Goal: Entertainment & Leisure: Consume media (video, audio)

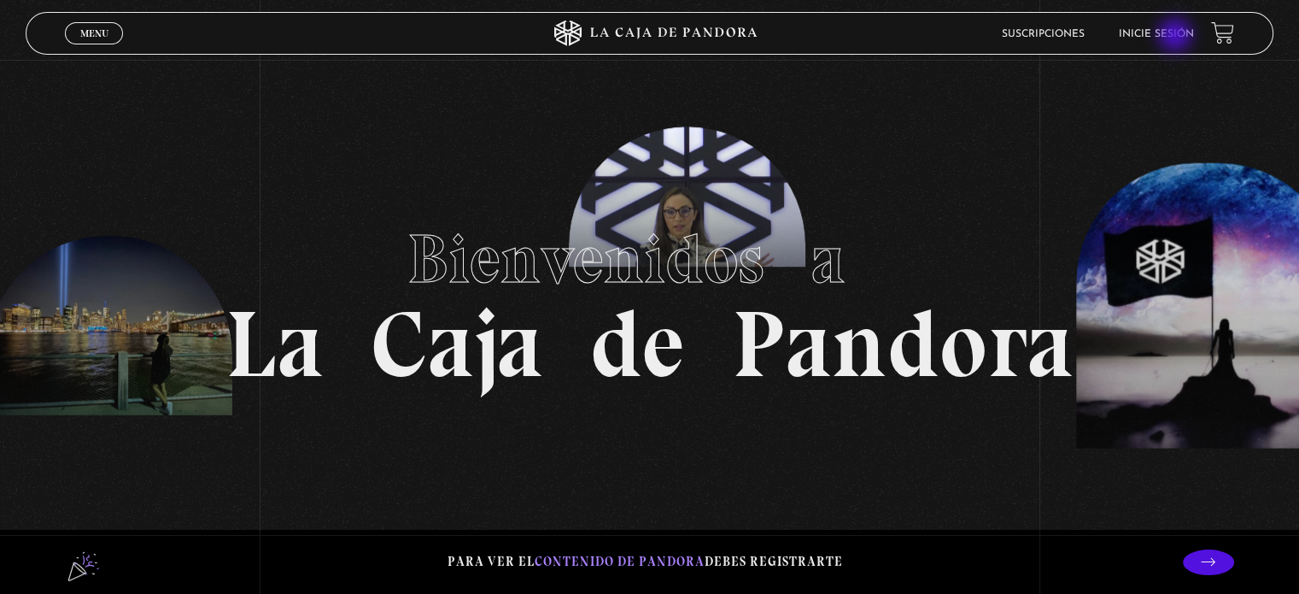
click at [1178, 38] on link "Inicie sesión" at bounding box center [1156, 34] width 75 height 10
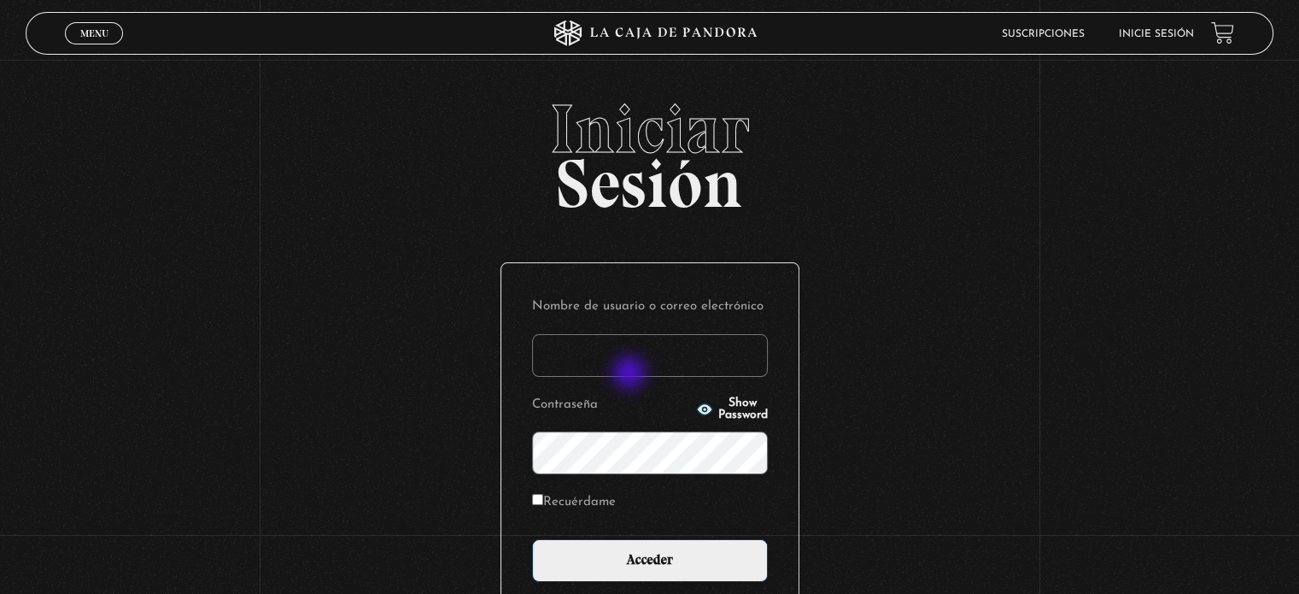
type input "montesita0414@hotmail.com"
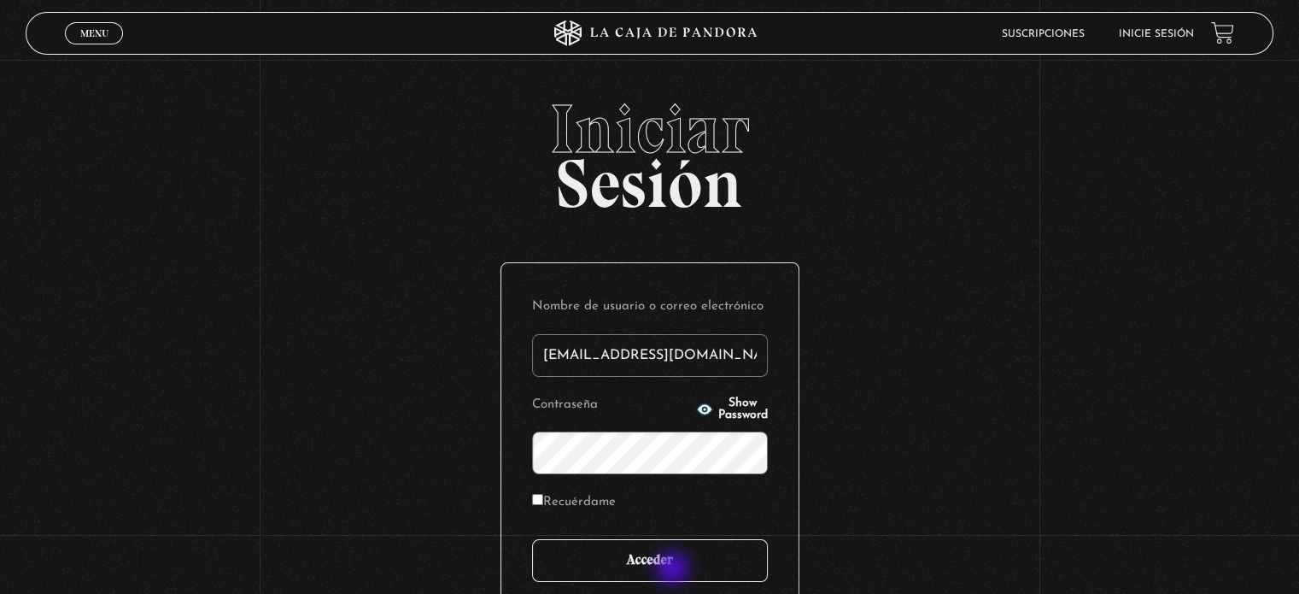
drag, startPoint x: 674, startPoint y: 569, endPoint x: 671, endPoint y: 533, distance: 36.0
click at [673, 566] on input "Acceder" at bounding box center [650, 560] width 236 height 43
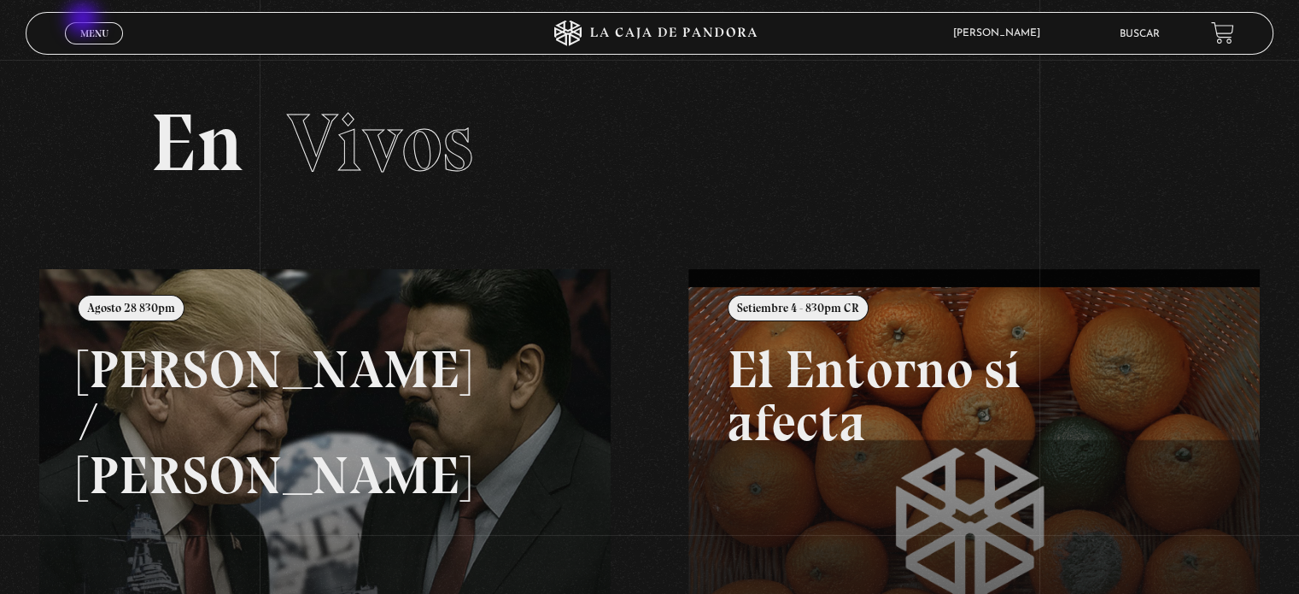
click at [85, 21] on div "Menu Cerrar" at bounding box center [260, 33] width 390 height 41
click at [93, 29] on span "Menu" at bounding box center [94, 33] width 28 height 10
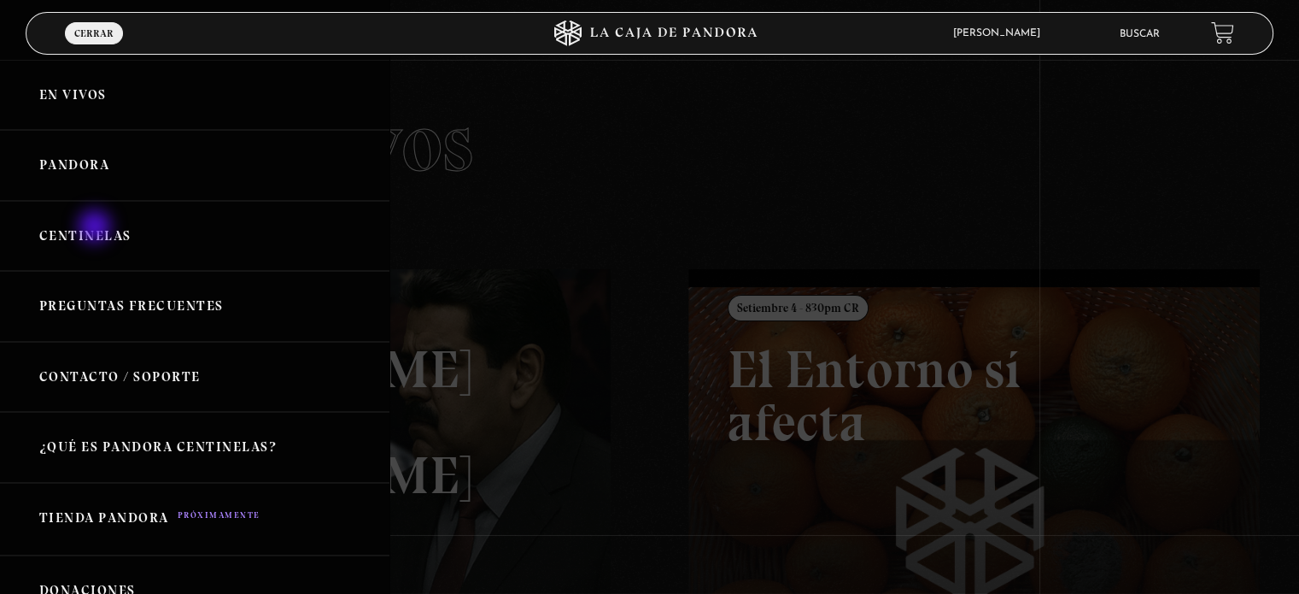
click at [97, 228] on link "Centinelas" at bounding box center [195, 236] width 390 height 71
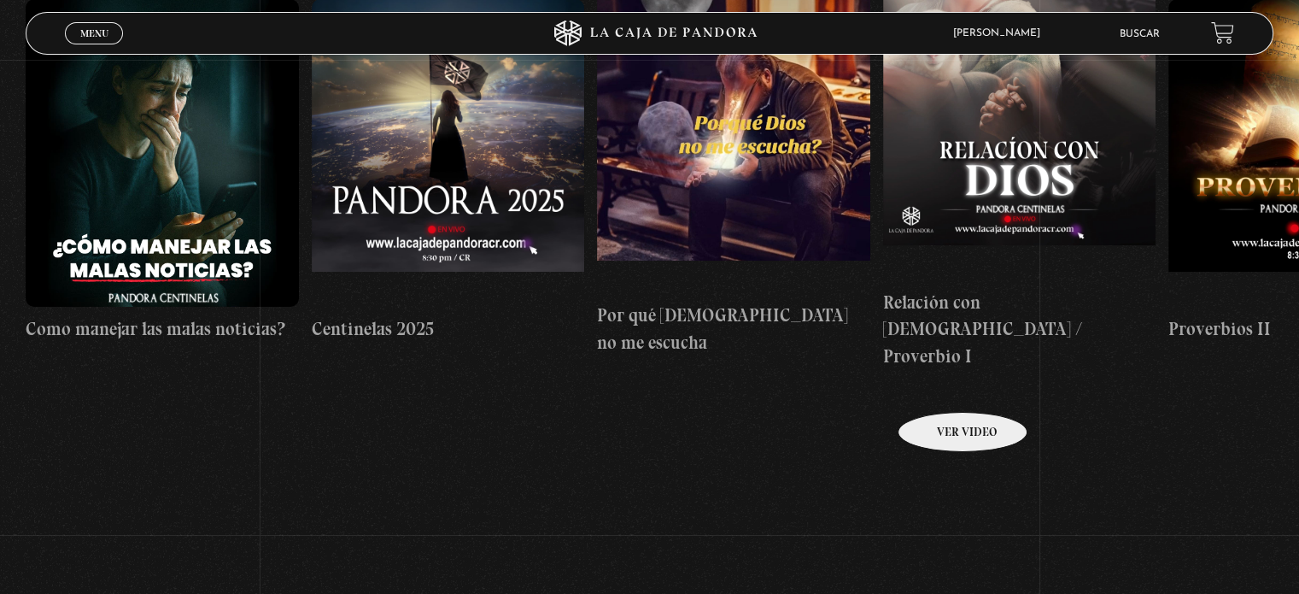
scroll to position [160, 0]
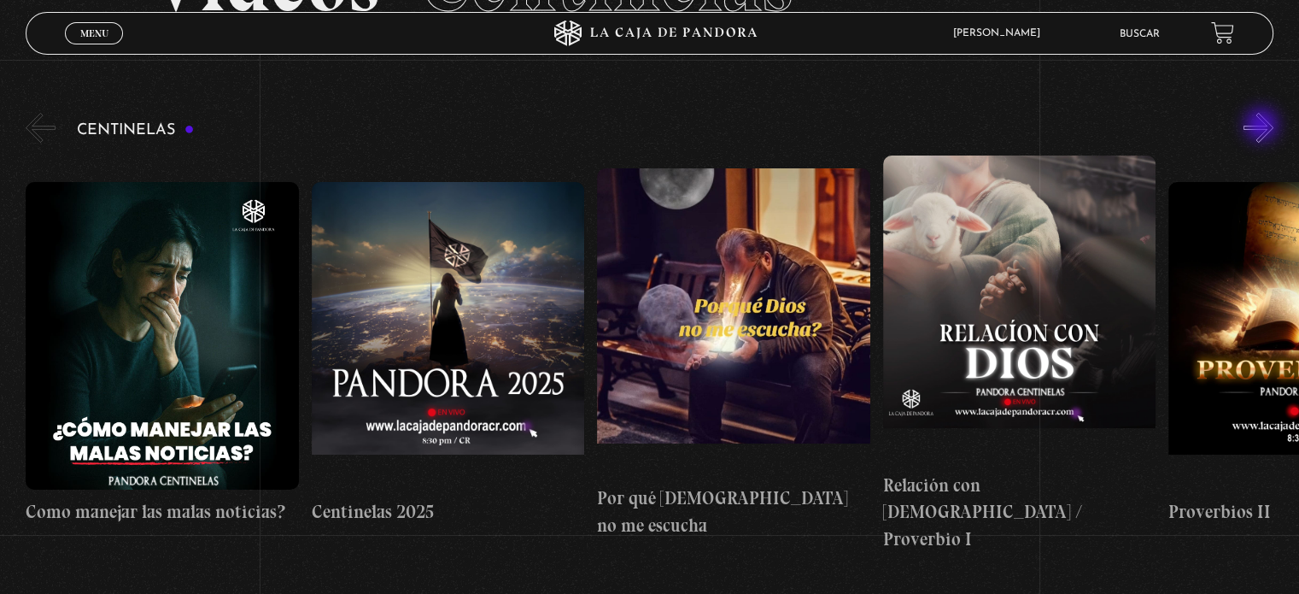
click at [1264, 126] on button "»" at bounding box center [1259, 128] width 30 height 30
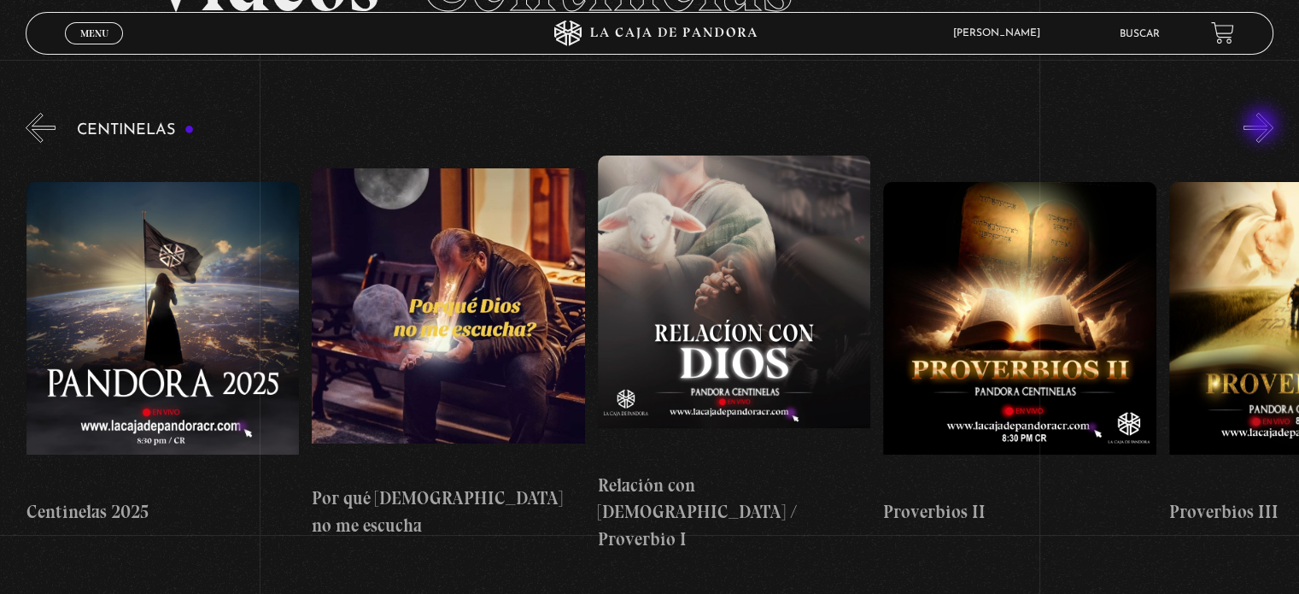
click at [1264, 126] on button "»" at bounding box center [1259, 128] width 30 height 30
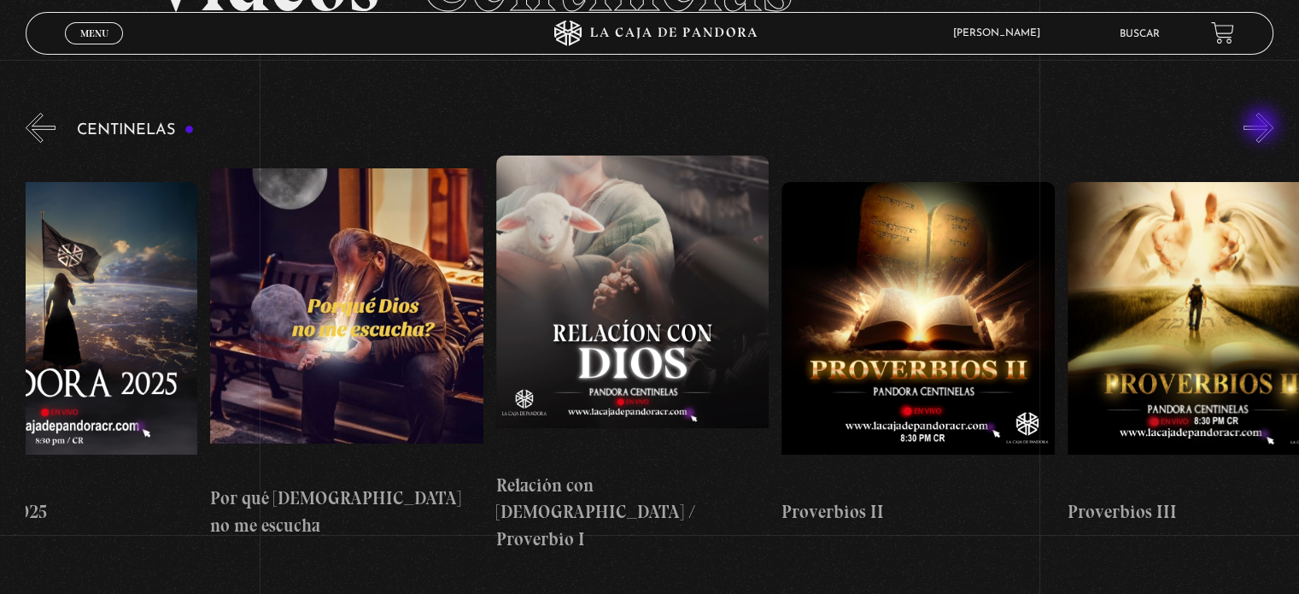
click at [1264, 126] on button "»" at bounding box center [1259, 128] width 30 height 30
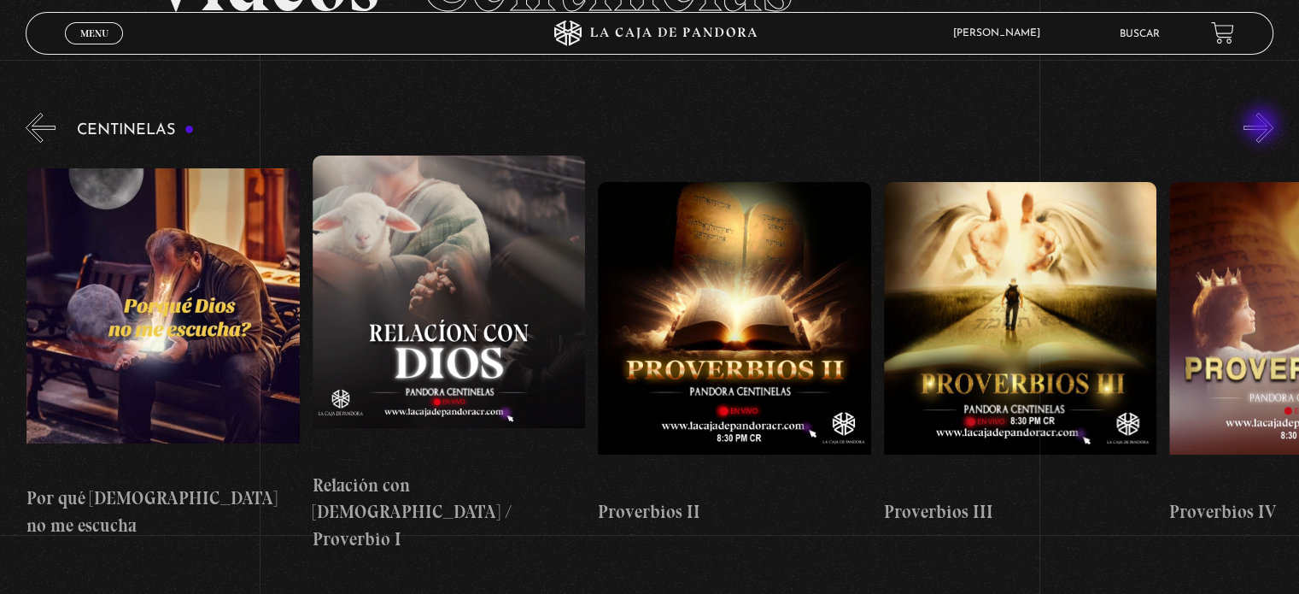
click at [1264, 126] on button "»" at bounding box center [1259, 128] width 30 height 30
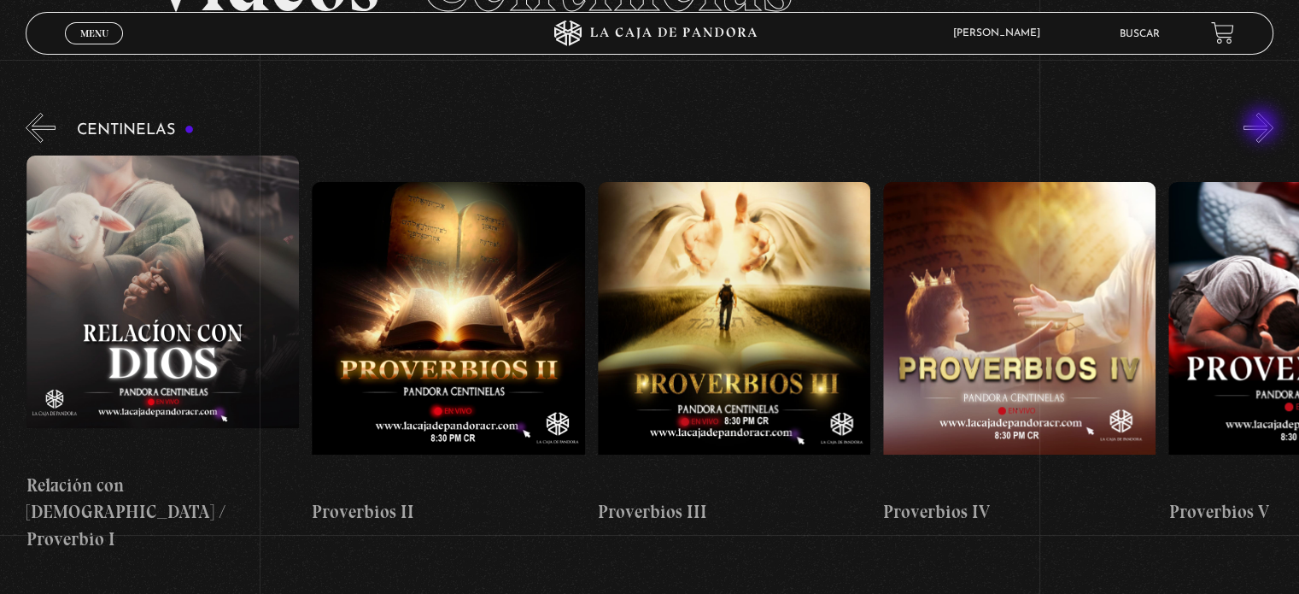
click at [1264, 126] on button "»" at bounding box center [1259, 128] width 30 height 30
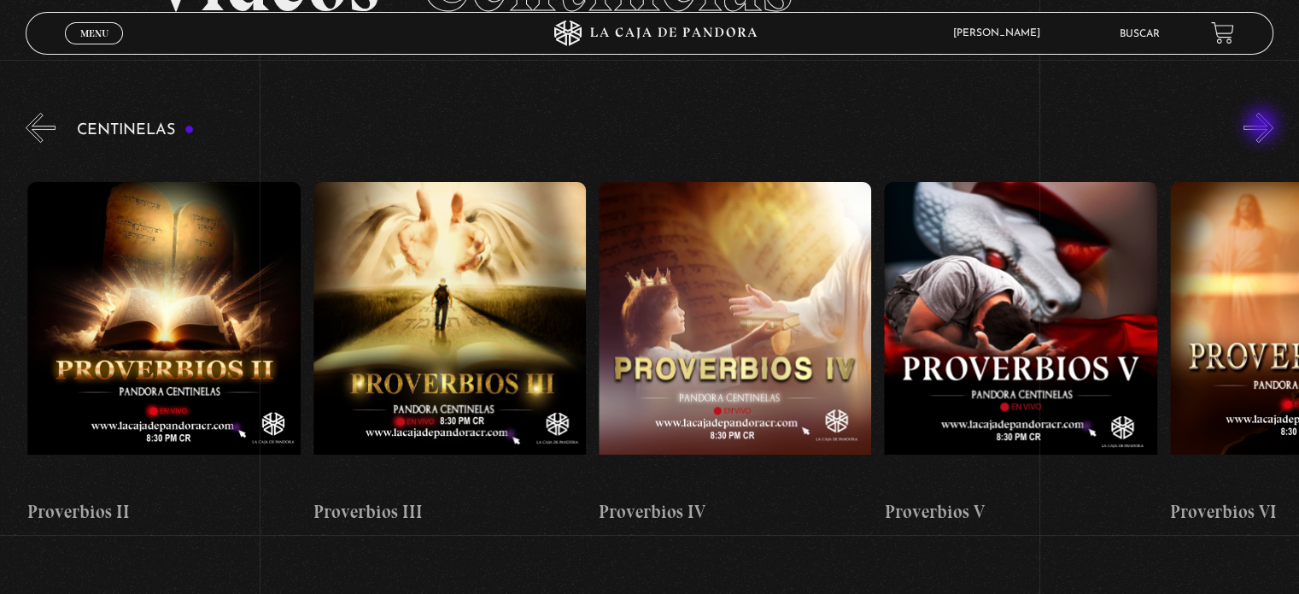
click at [1264, 126] on button "»" at bounding box center [1259, 128] width 30 height 30
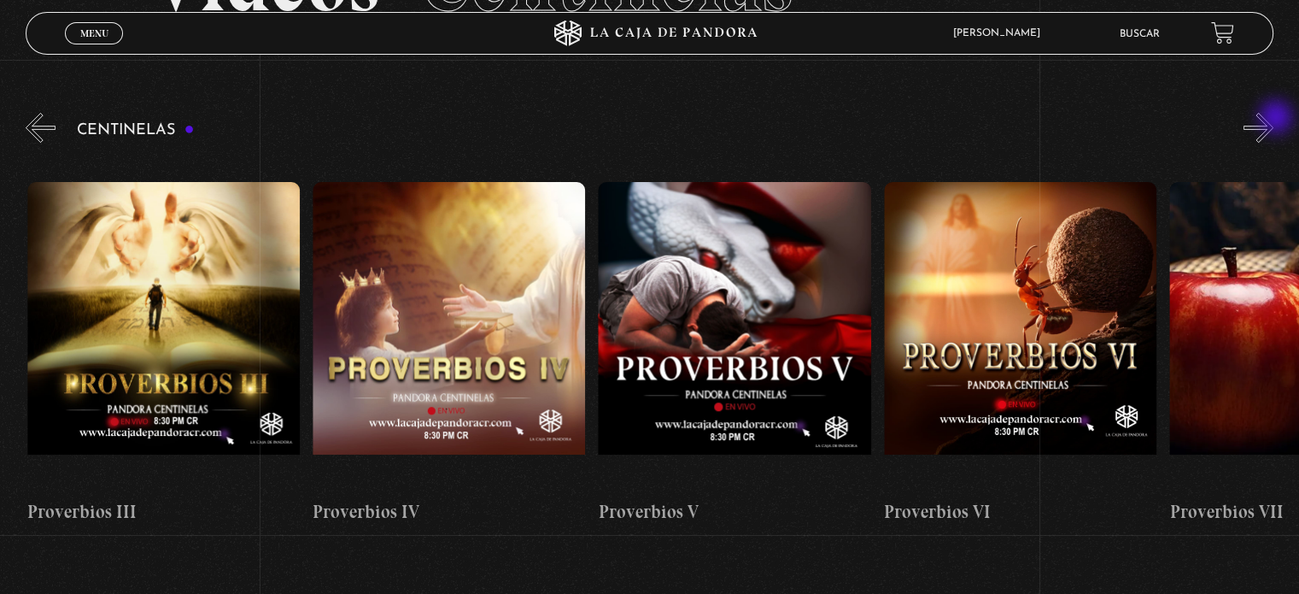
click at [1274, 119] on button "»" at bounding box center [1259, 128] width 30 height 30
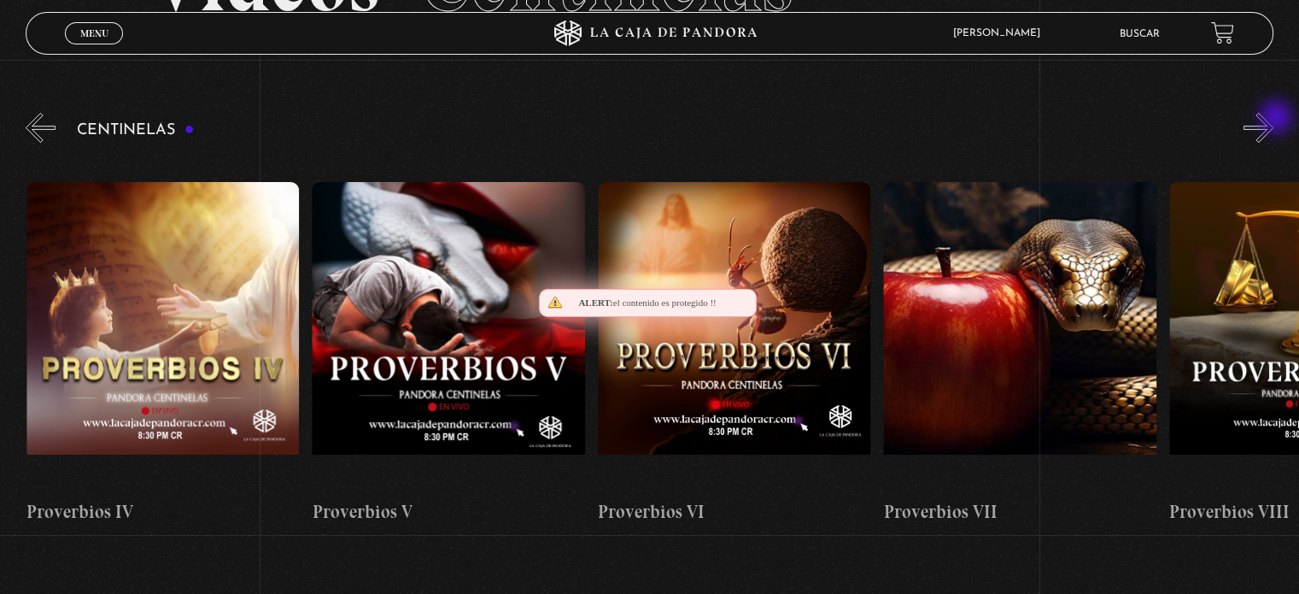
click at [1274, 119] on button "»" at bounding box center [1259, 128] width 30 height 30
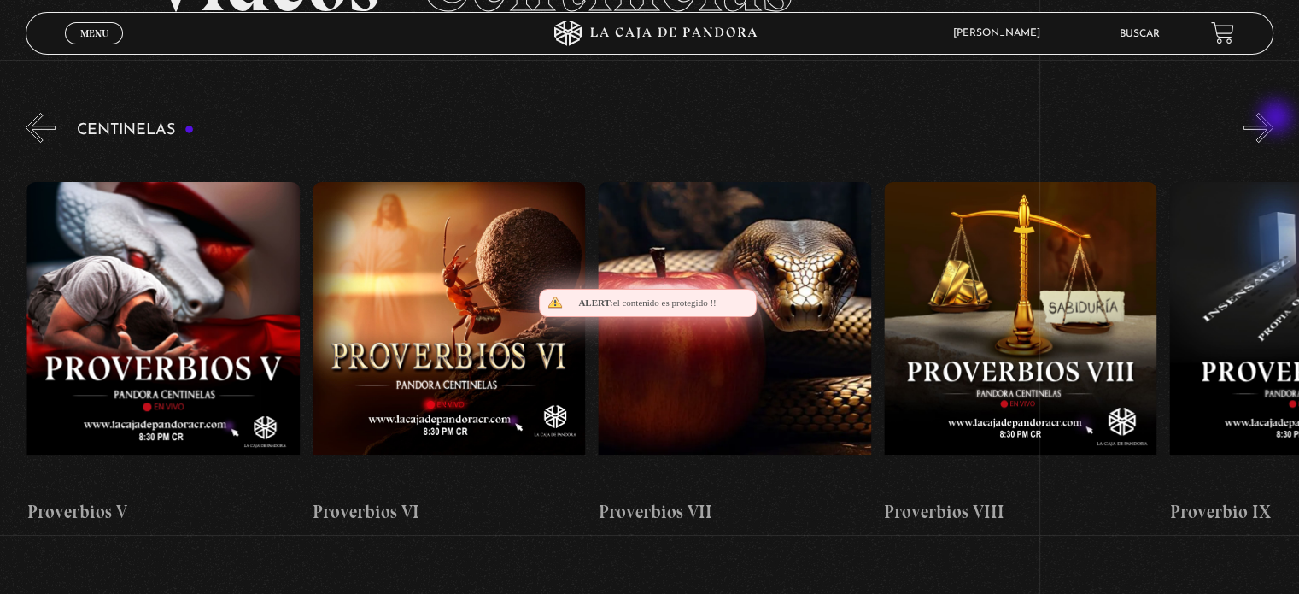
click at [1274, 119] on button "»" at bounding box center [1259, 128] width 30 height 30
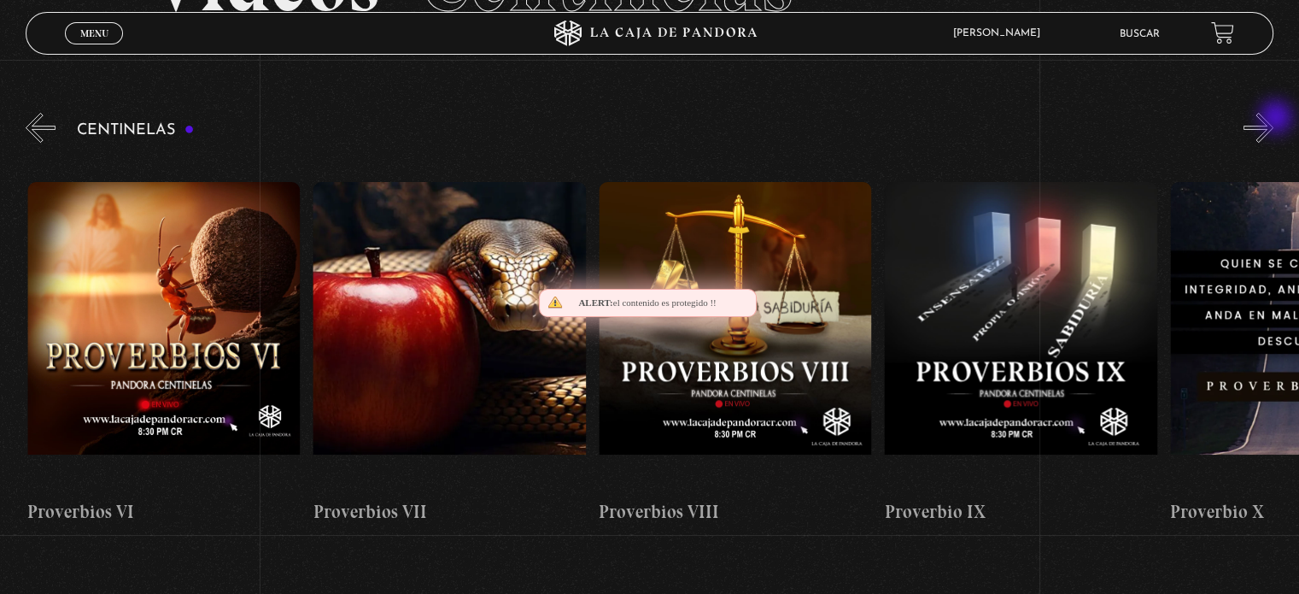
click at [1274, 119] on button "»" at bounding box center [1259, 128] width 30 height 30
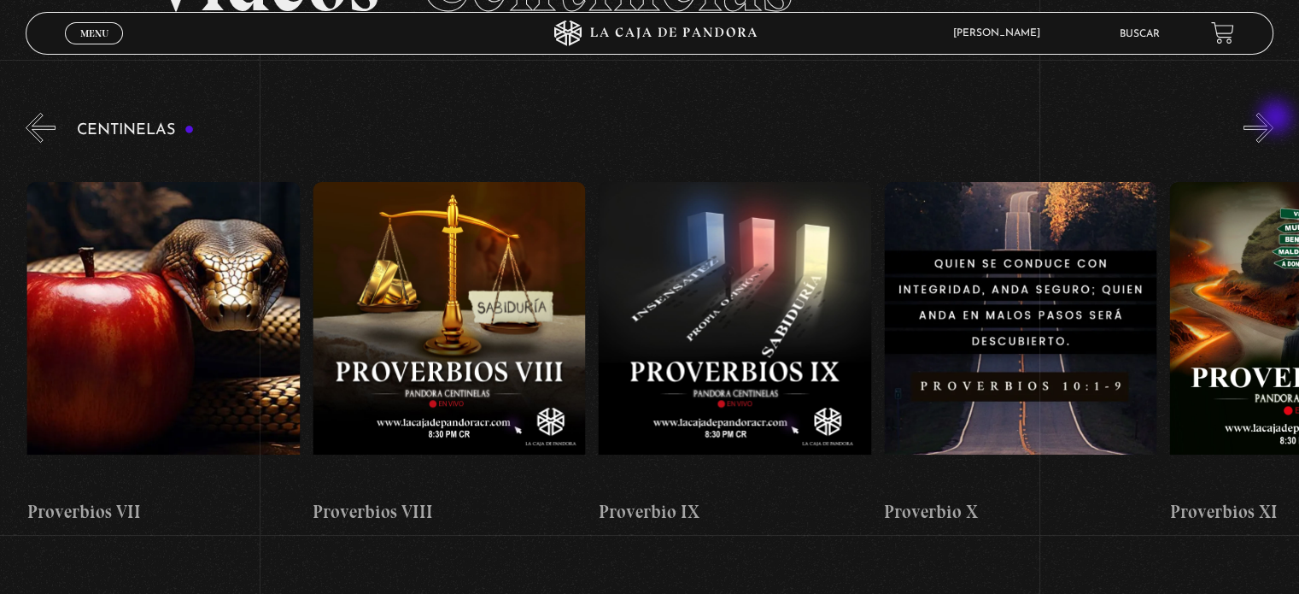
click at [1274, 119] on button "»" at bounding box center [1259, 128] width 30 height 30
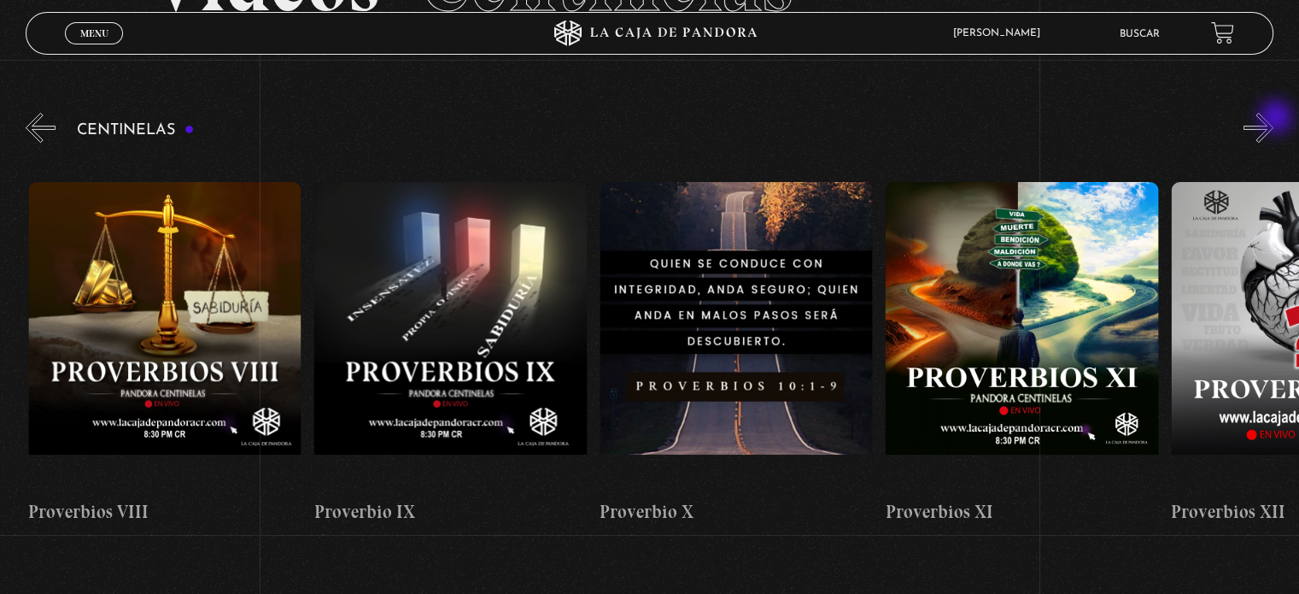
click at [1274, 119] on button "»" at bounding box center [1259, 128] width 30 height 30
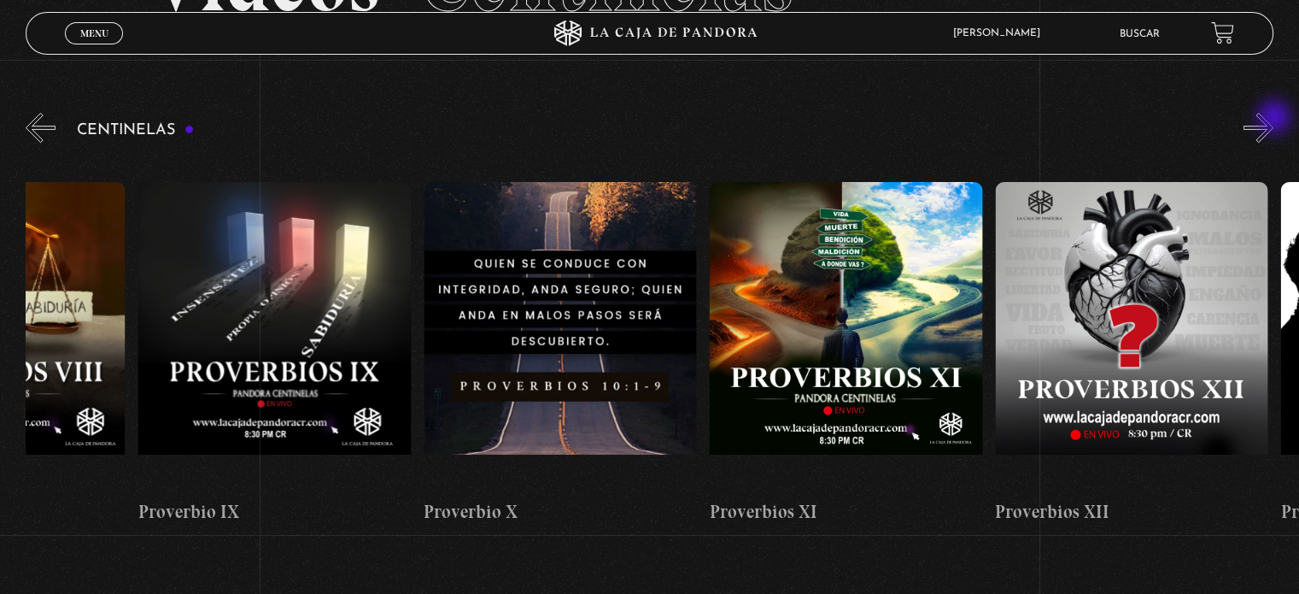
click at [1274, 119] on button "»" at bounding box center [1259, 128] width 30 height 30
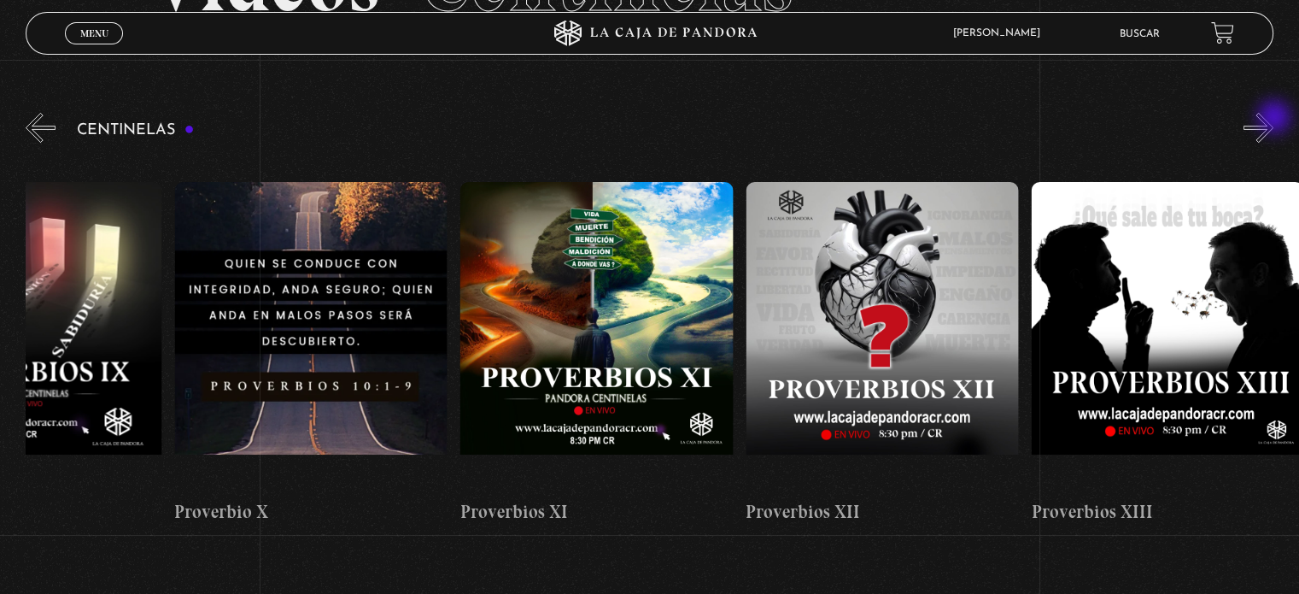
click at [1274, 119] on button "»" at bounding box center [1259, 128] width 30 height 30
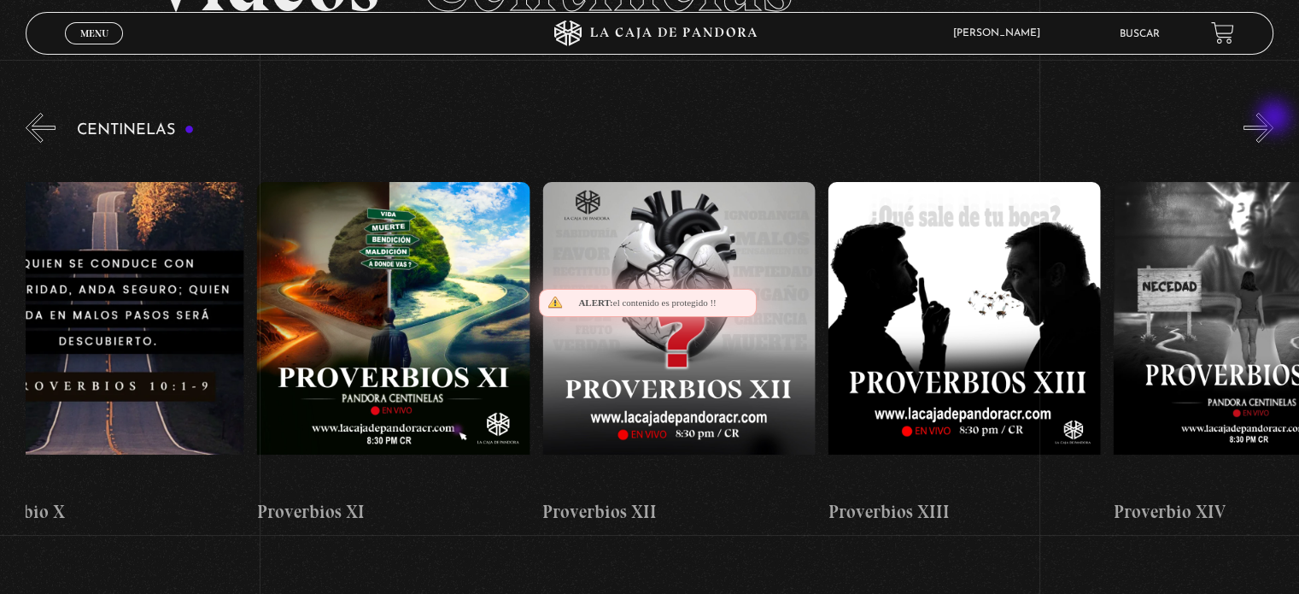
click at [1274, 119] on button "»" at bounding box center [1259, 128] width 30 height 30
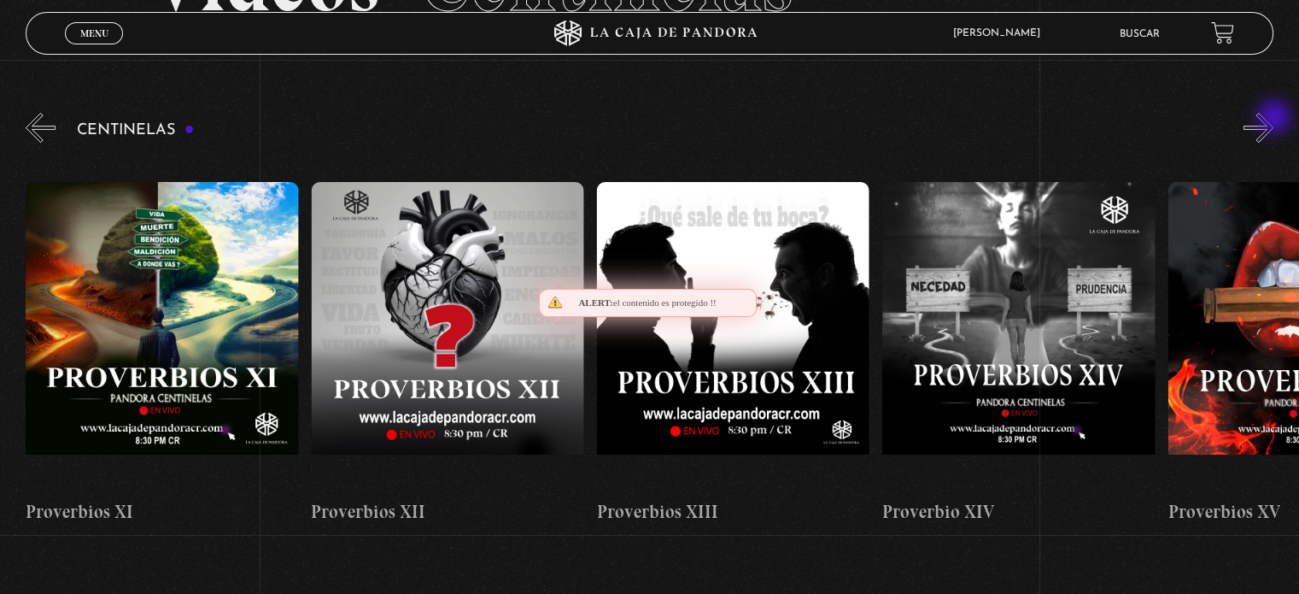
click at [1274, 119] on button "»" at bounding box center [1259, 128] width 30 height 30
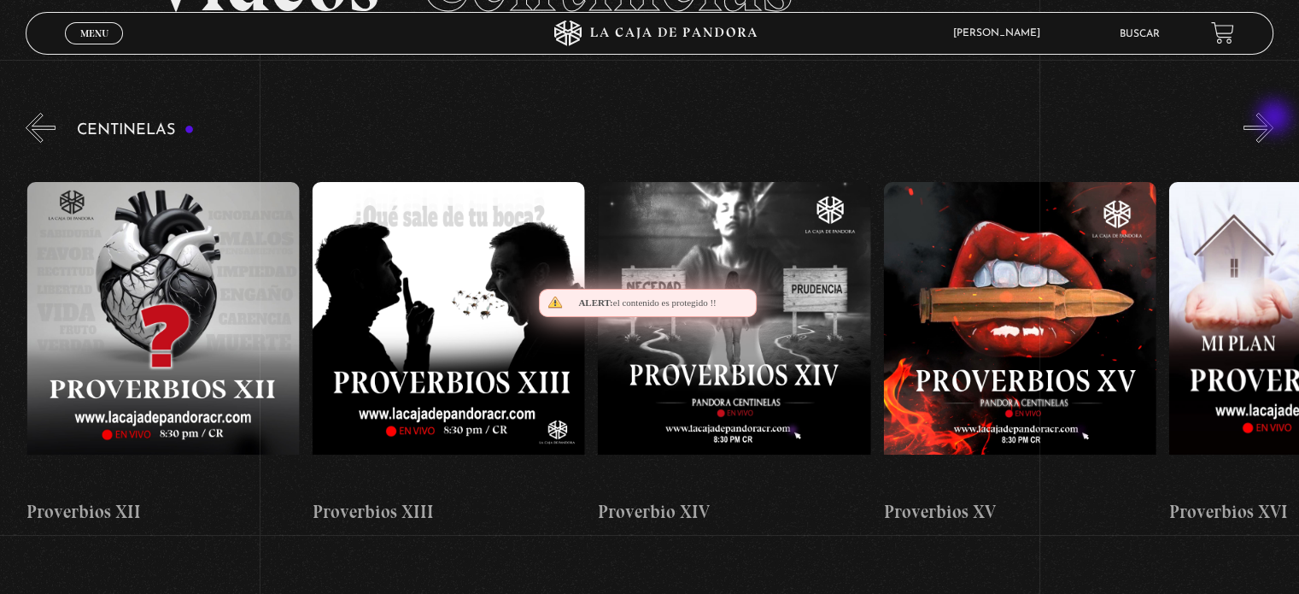
click at [1274, 119] on button "»" at bounding box center [1259, 128] width 30 height 30
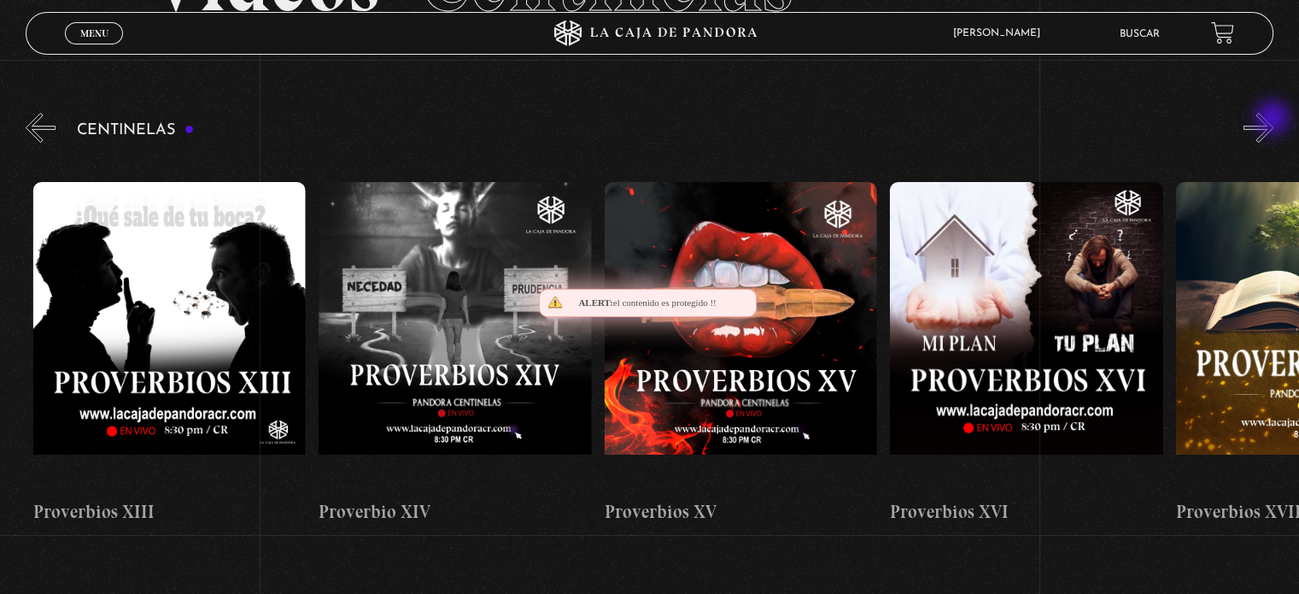
click at [1274, 120] on button "»" at bounding box center [1259, 128] width 30 height 30
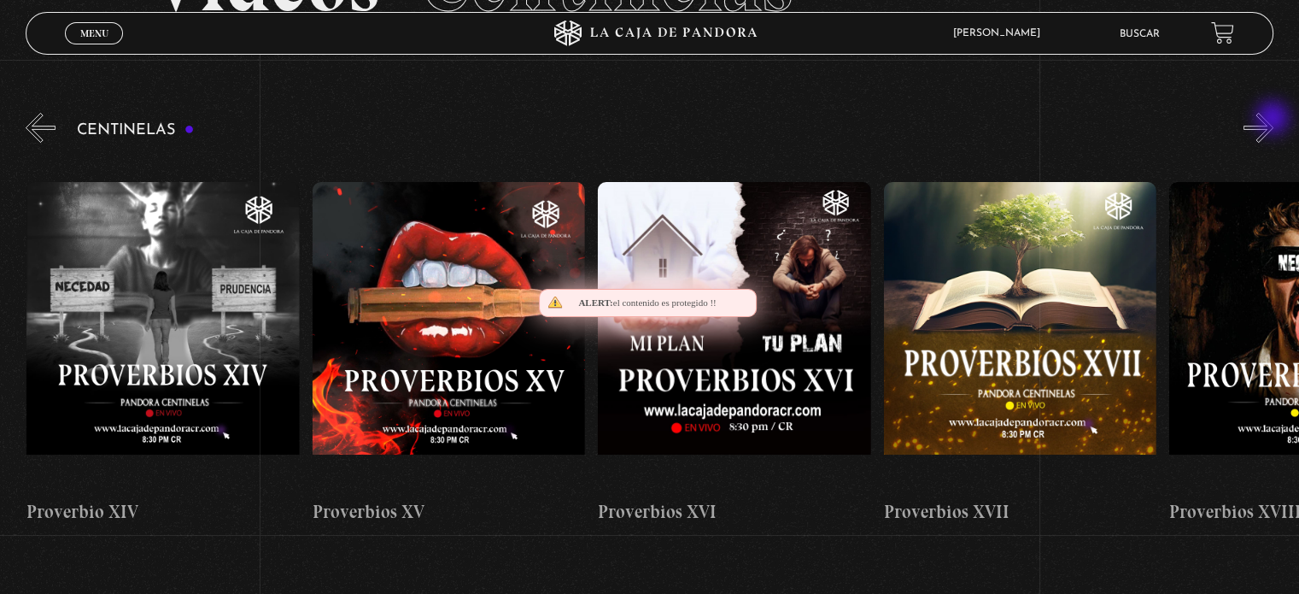
click at [1274, 120] on button "»" at bounding box center [1259, 128] width 30 height 30
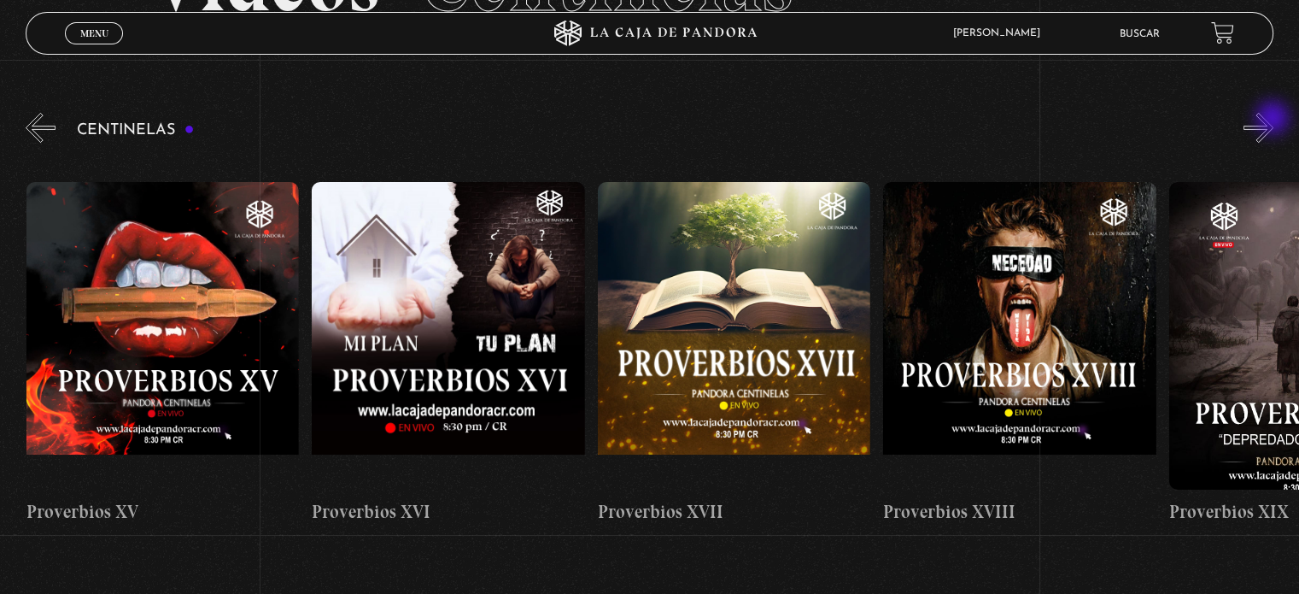
click at [1274, 120] on button "»" at bounding box center [1259, 128] width 30 height 30
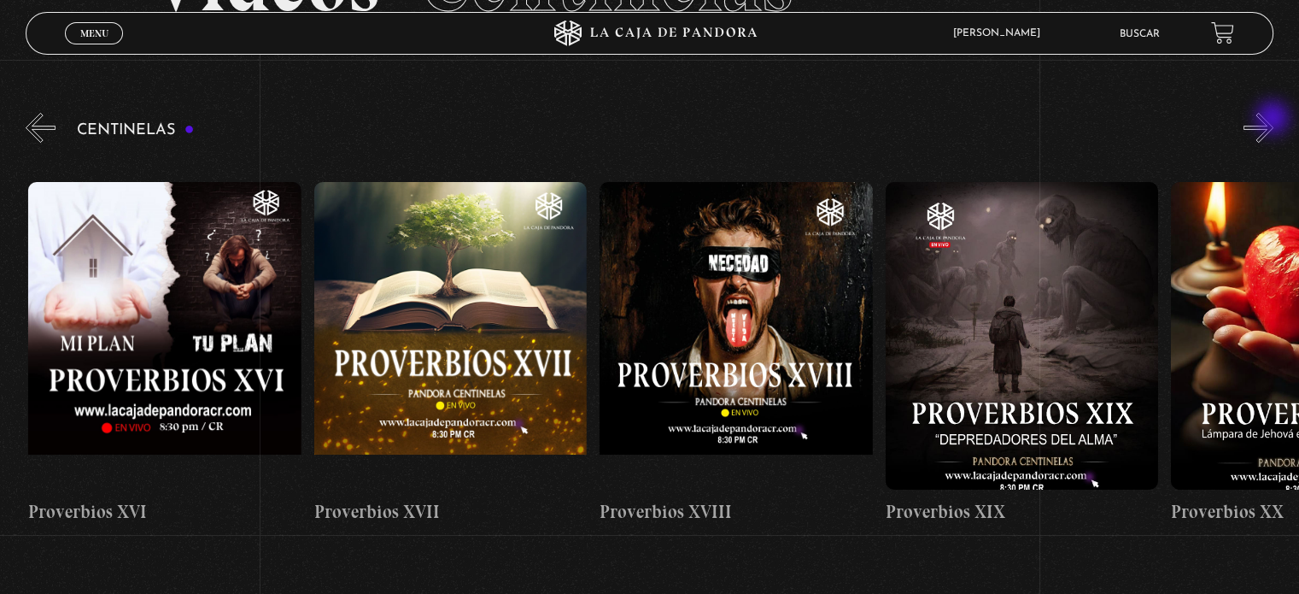
click at [1274, 120] on button "»" at bounding box center [1259, 128] width 30 height 30
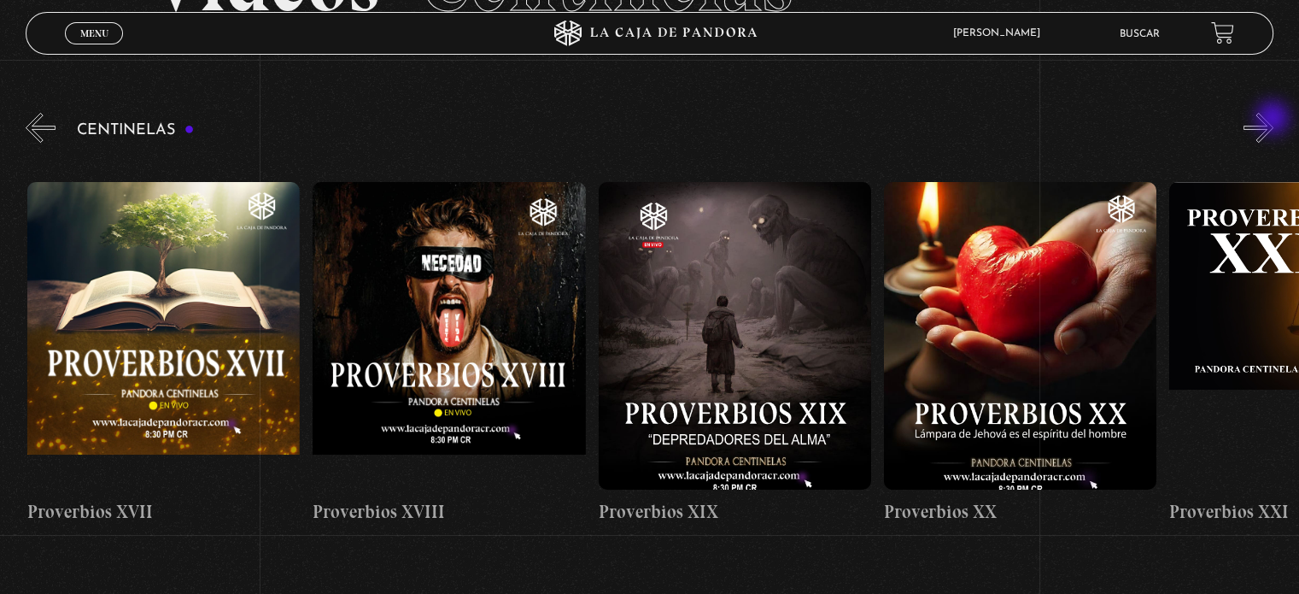
click at [1274, 120] on button "»" at bounding box center [1259, 128] width 30 height 30
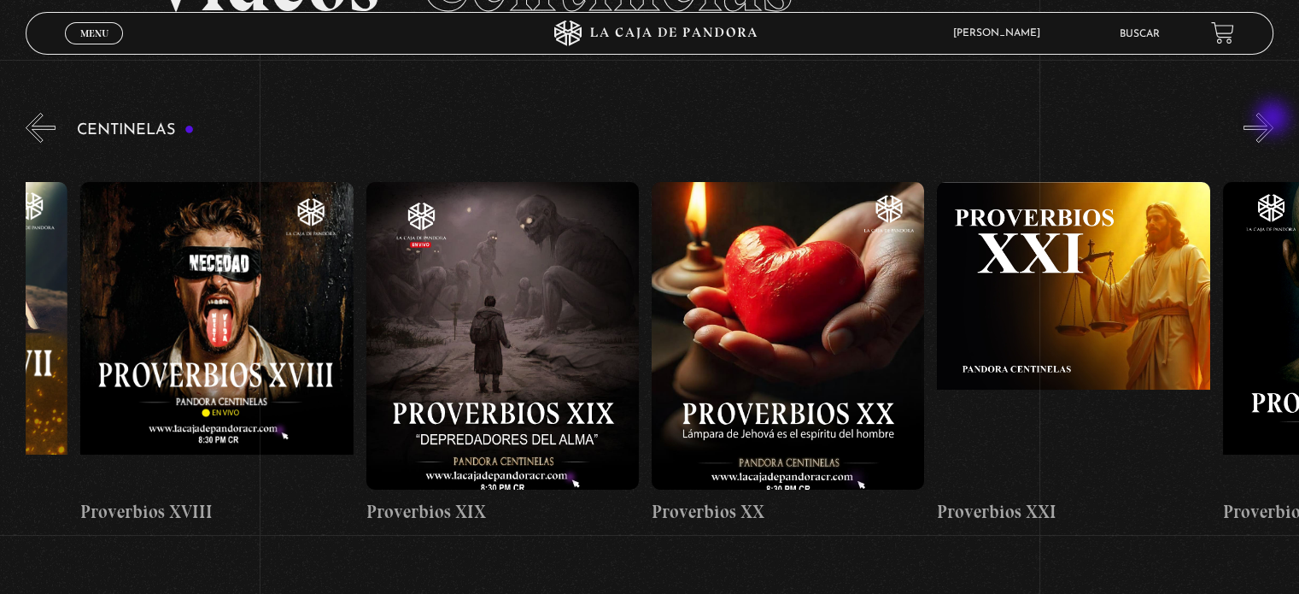
click at [1274, 120] on button "»" at bounding box center [1259, 128] width 30 height 30
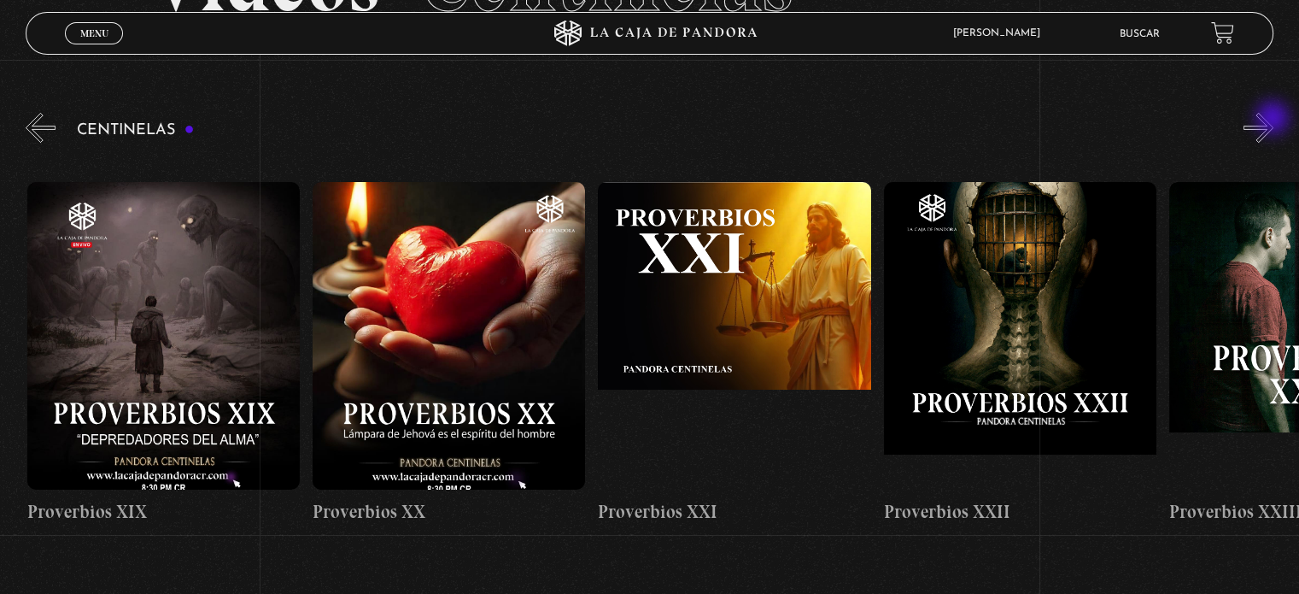
click at [1274, 120] on button "»" at bounding box center [1259, 128] width 30 height 30
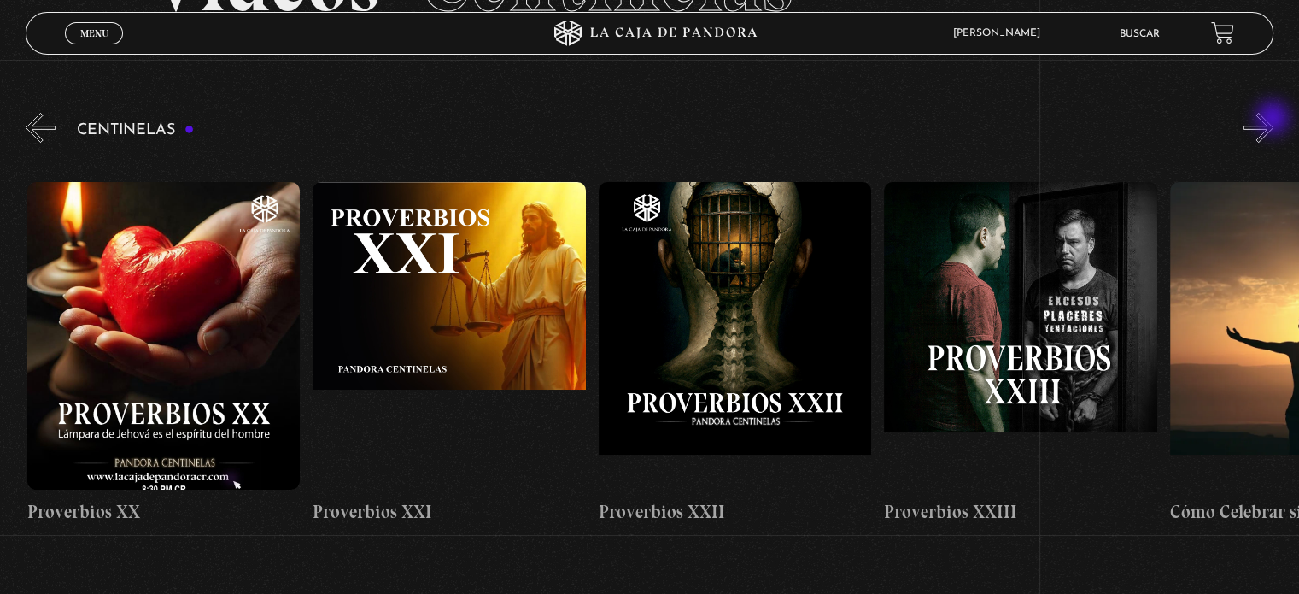
click at [1274, 120] on button "»" at bounding box center [1259, 128] width 30 height 30
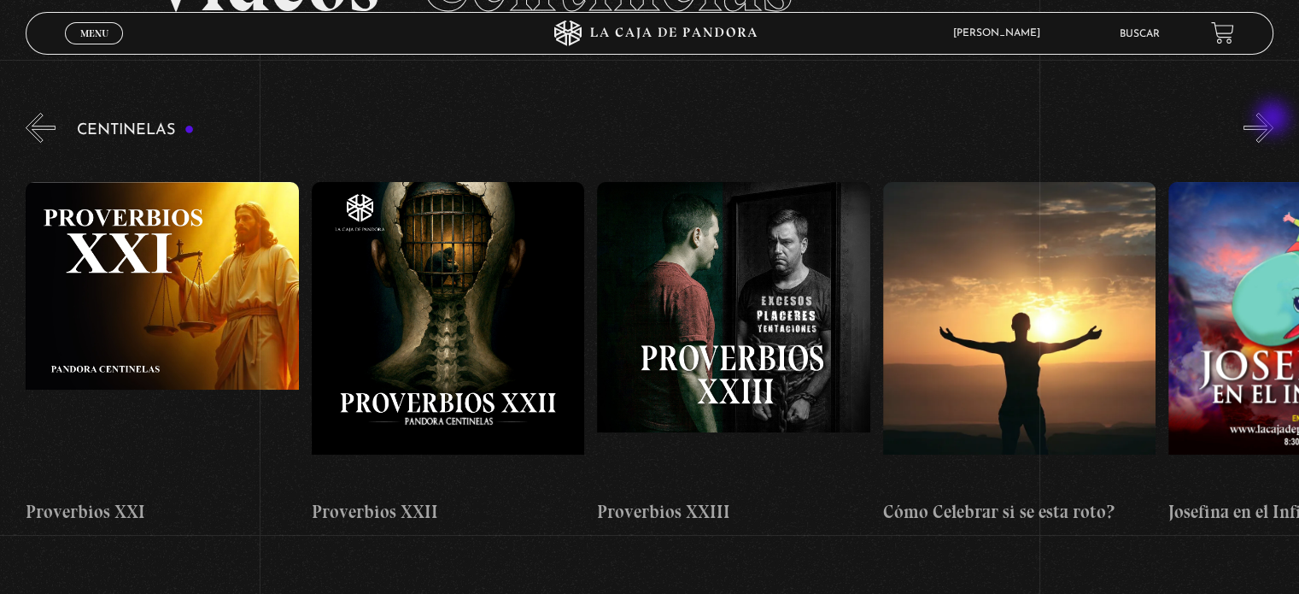
click at [1274, 120] on button "»" at bounding box center [1259, 128] width 30 height 30
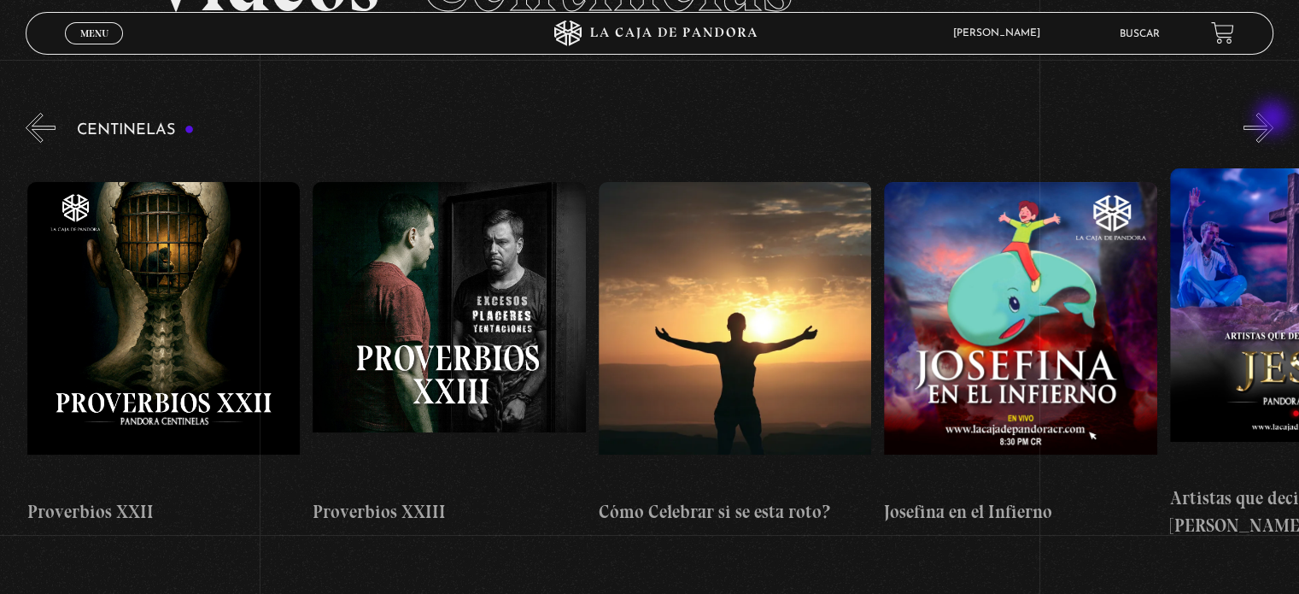
click at [1274, 120] on button "»" at bounding box center [1259, 128] width 30 height 30
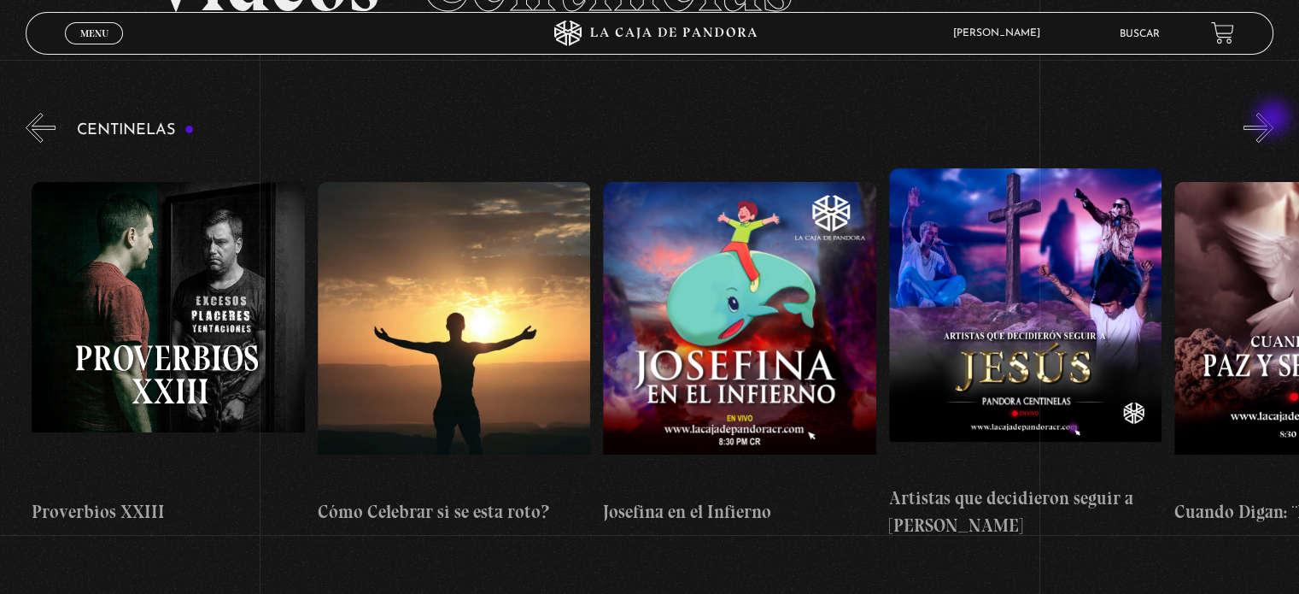
click at [1274, 120] on button "»" at bounding box center [1259, 128] width 30 height 30
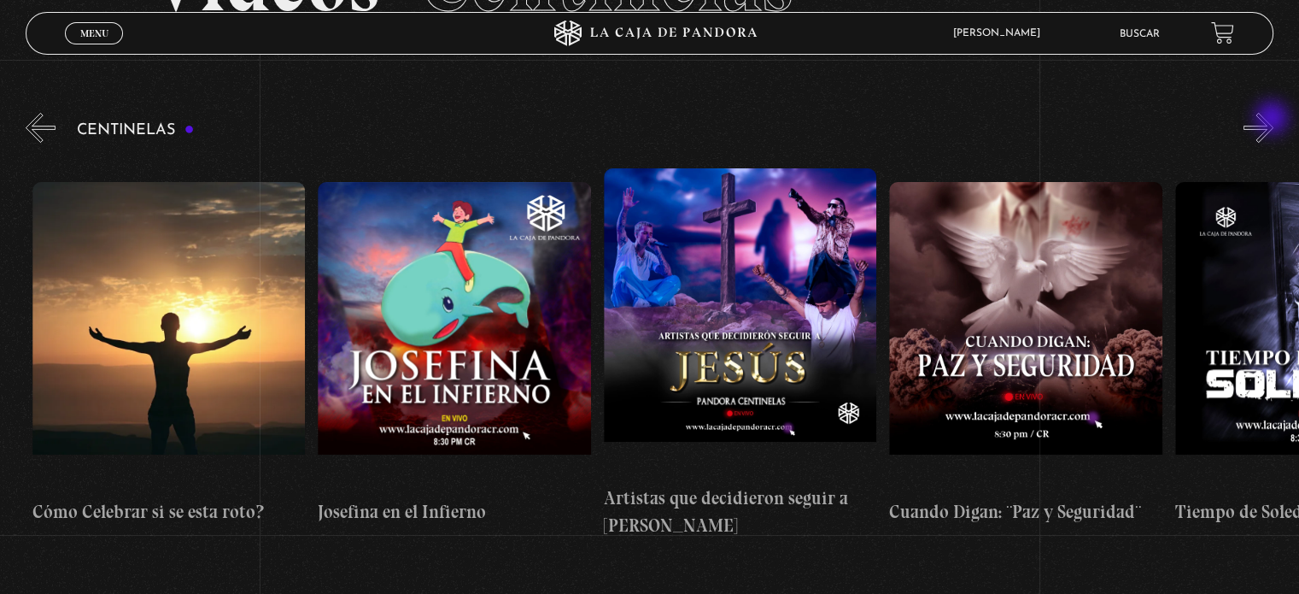
click at [1274, 120] on button "»" at bounding box center [1259, 128] width 30 height 30
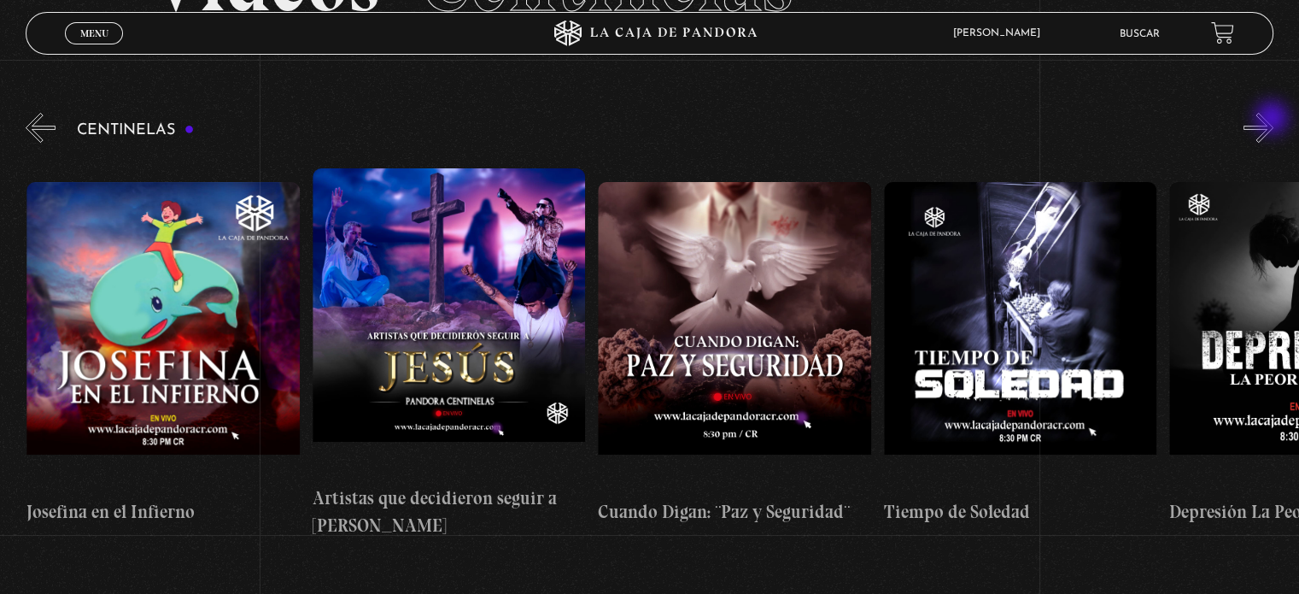
click at [1274, 120] on button "»" at bounding box center [1259, 128] width 30 height 30
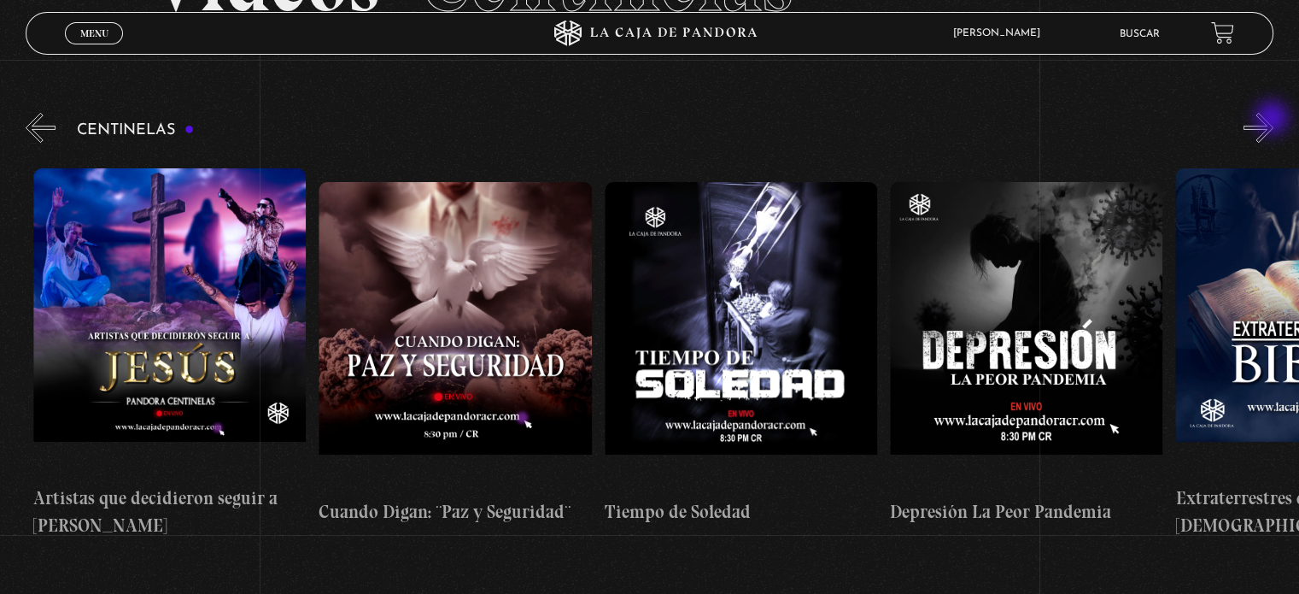
click at [1274, 120] on button "»" at bounding box center [1259, 128] width 30 height 30
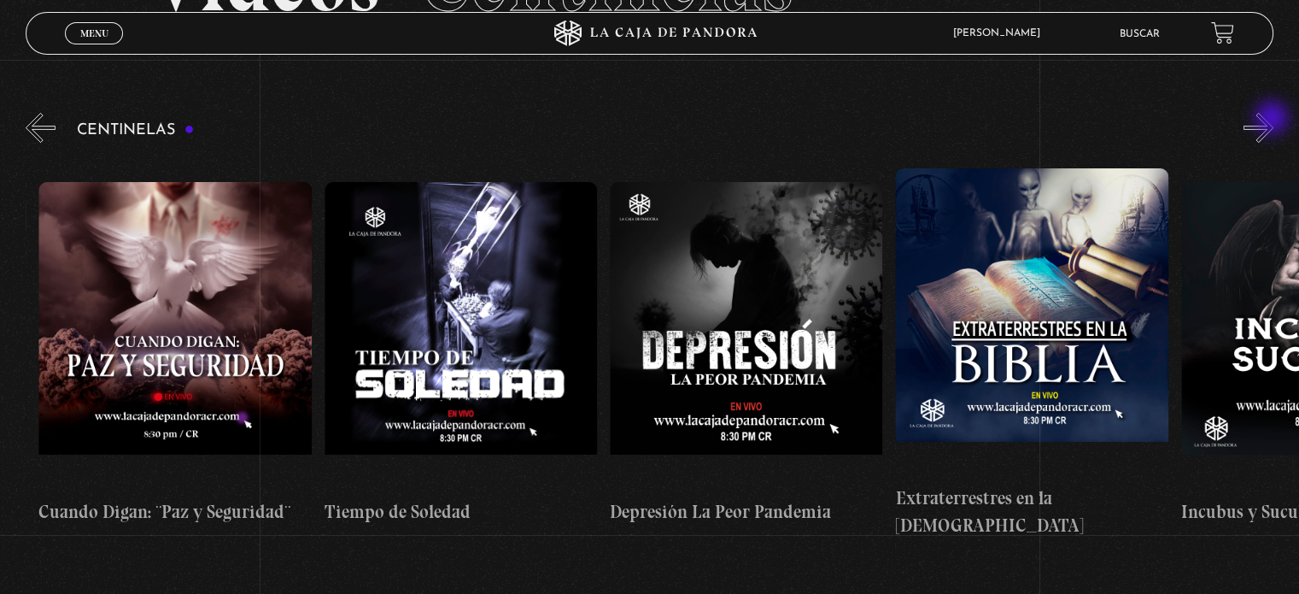
click at [1274, 120] on button "»" at bounding box center [1259, 128] width 30 height 30
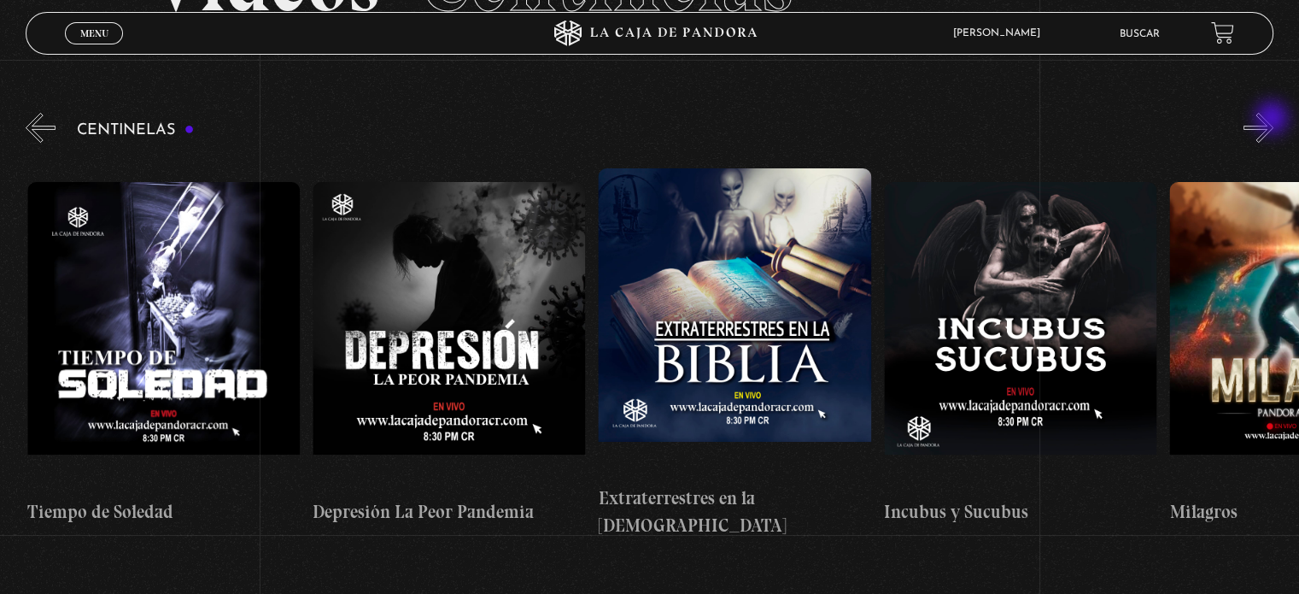
click at [1274, 120] on button "»" at bounding box center [1259, 128] width 30 height 30
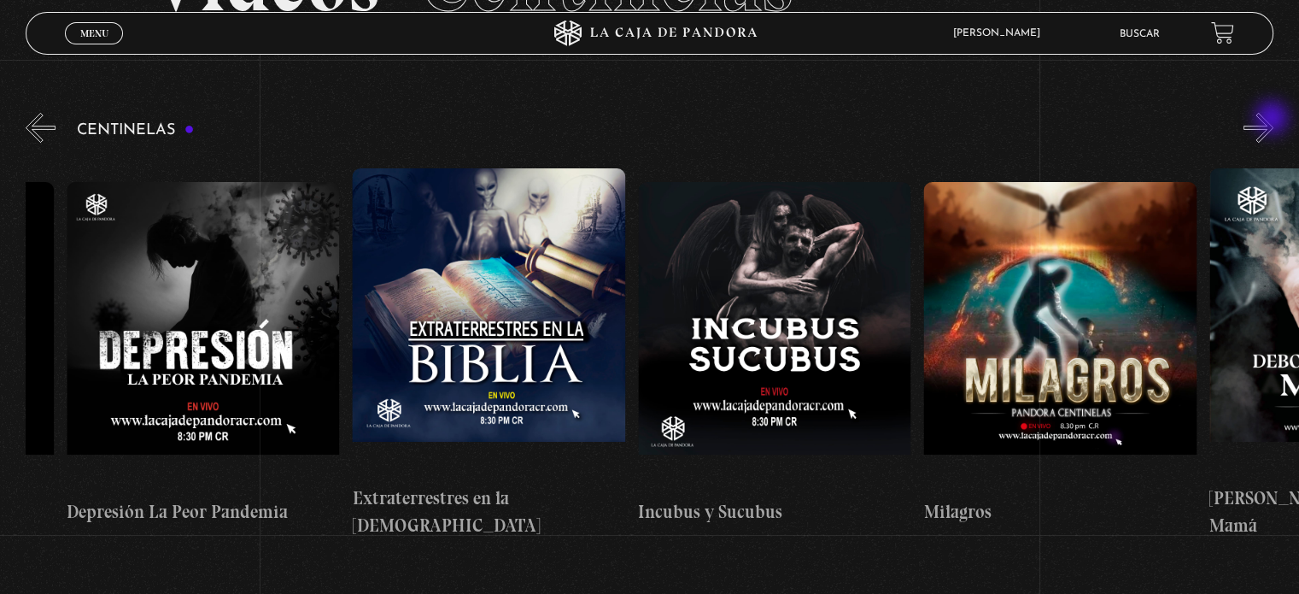
click at [1274, 120] on button "»" at bounding box center [1259, 128] width 30 height 30
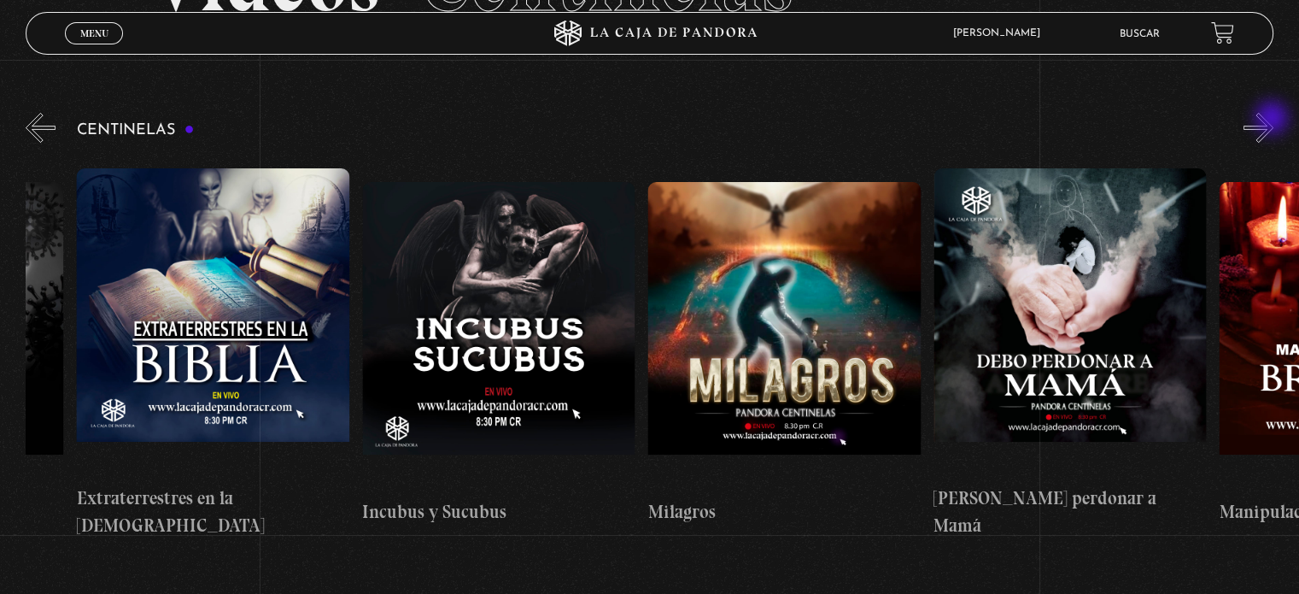
click at [1274, 120] on button "»" at bounding box center [1259, 128] width 30 height 30
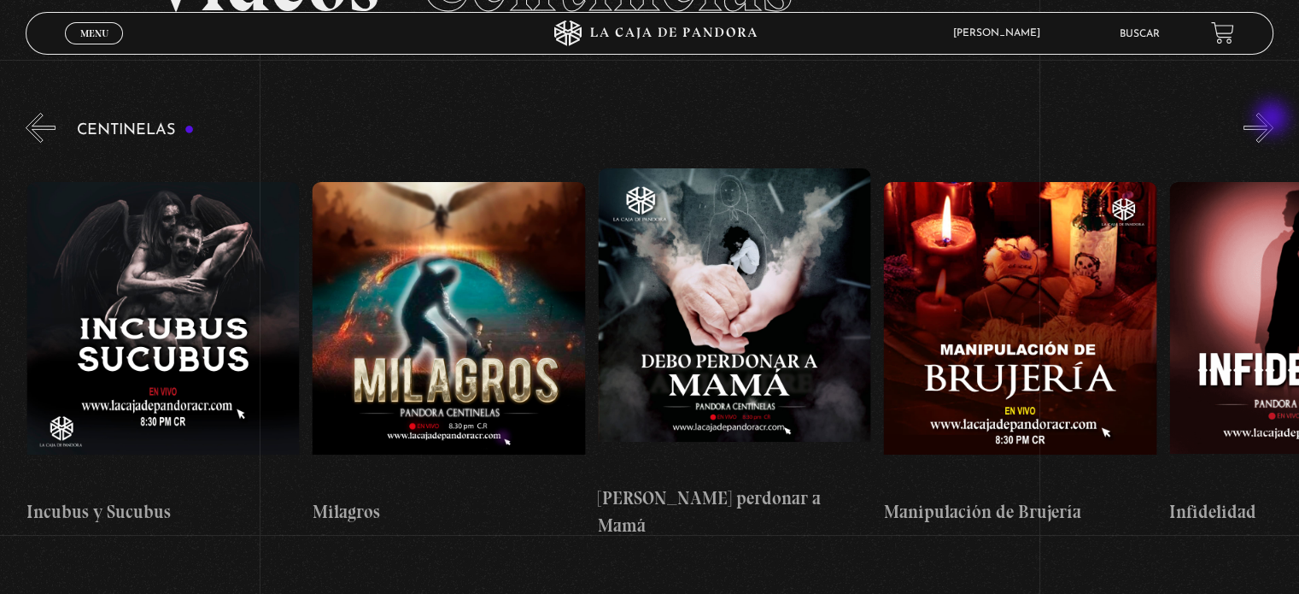
click at [1274, 120] on button "»" at bounding box center [1259, 128] width 30 height 30
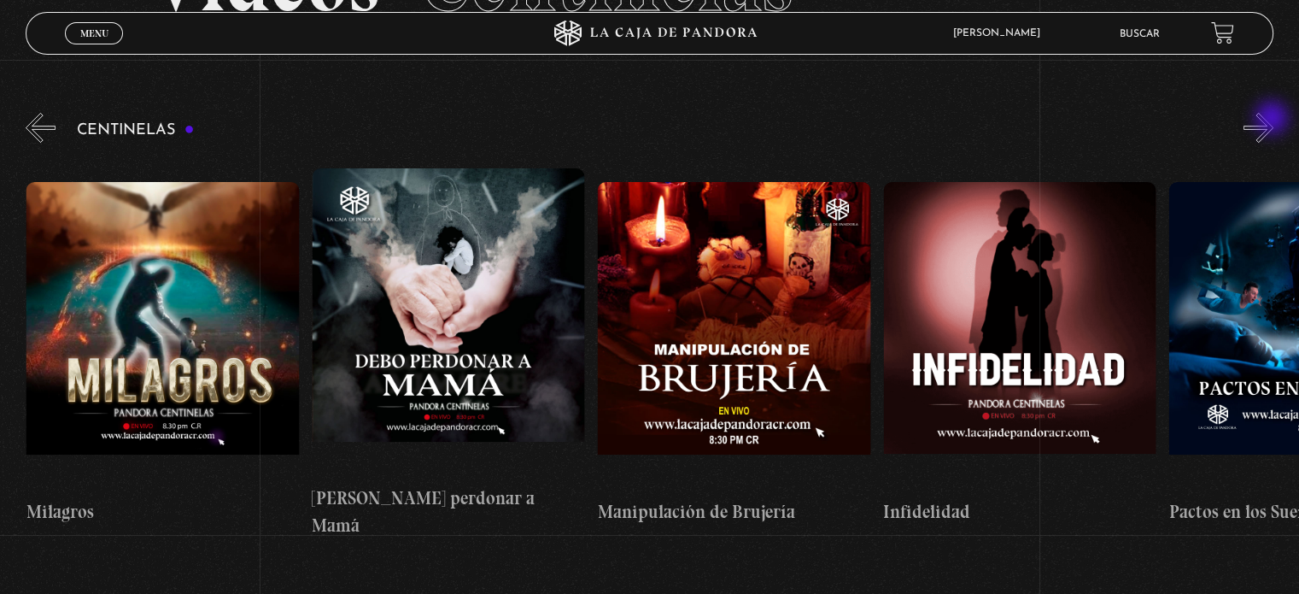
click at [1274, 120] on button "»" at bounding box center [1259, 128] width 30 height 30
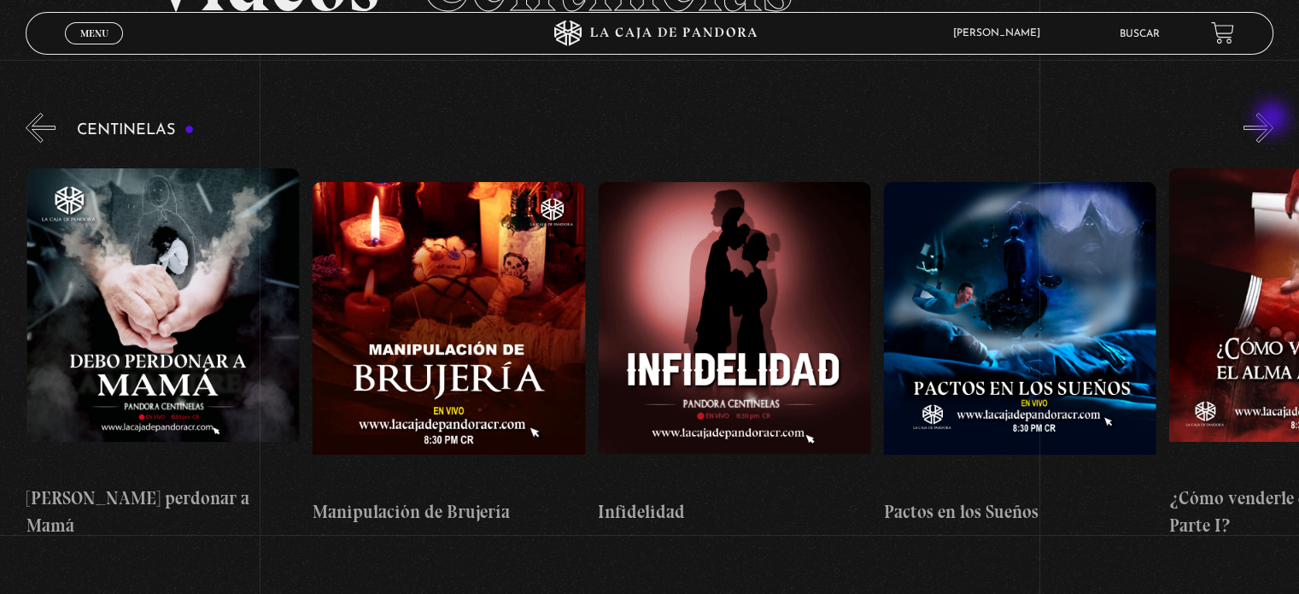
click at [1274, 120] on button "»" at bounding box center [1259, 128] width 30 height 30
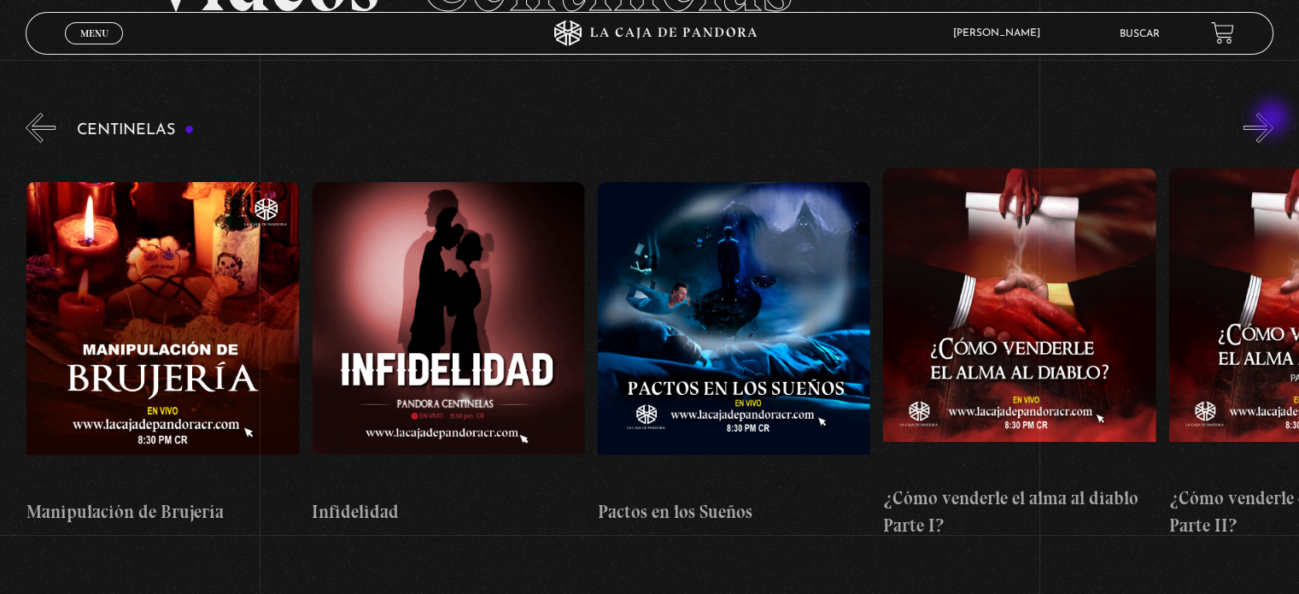
click at [1274, 120] on button "»" at bounding box center [1259, 128] width 30 height 30
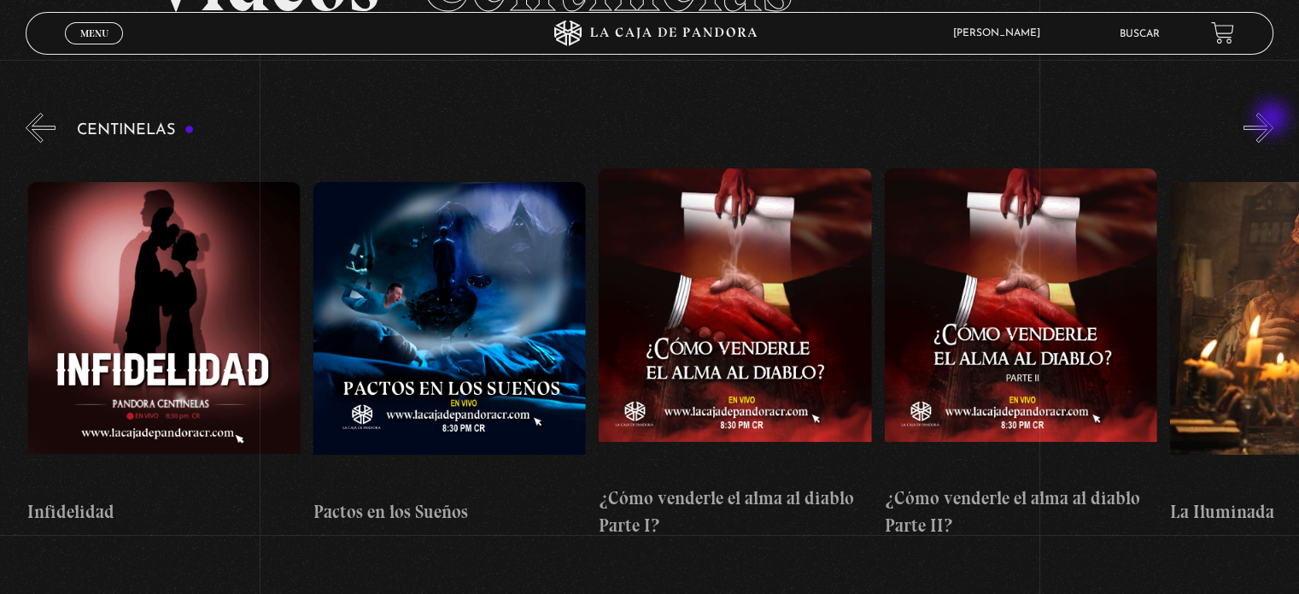
click at [1274, 120] on button "»" at bounding box center [1259, 128] width 30 height 30
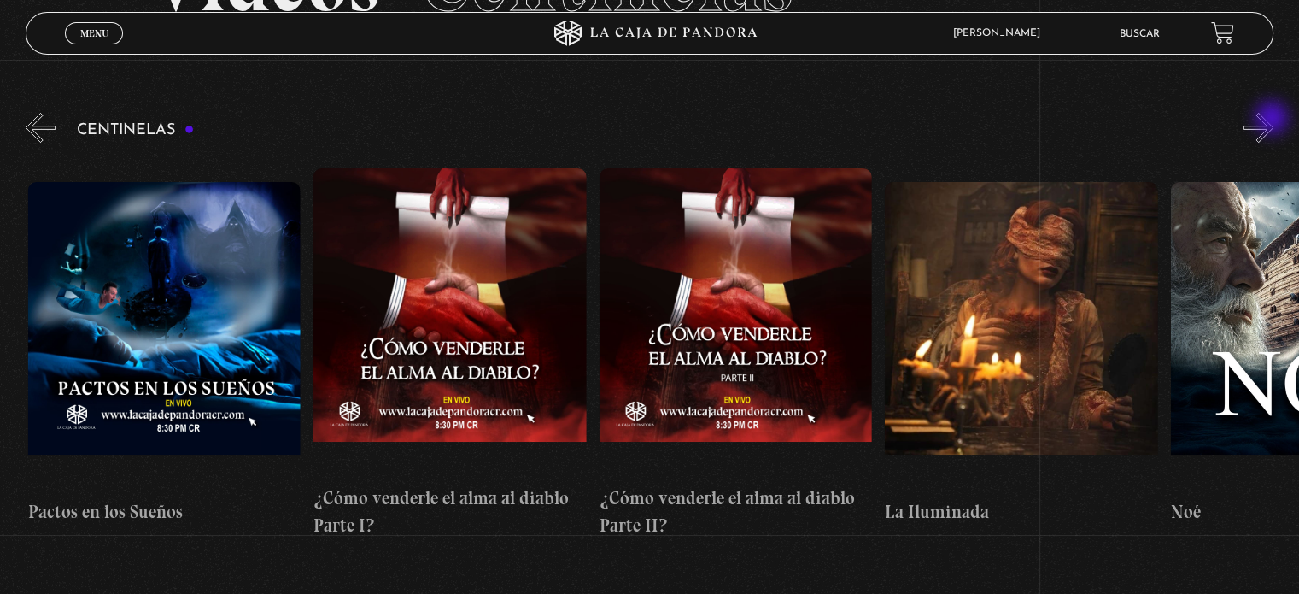
click at [1274, 120] on button "»" at bounding box center [1259, 128] width 30 height 30
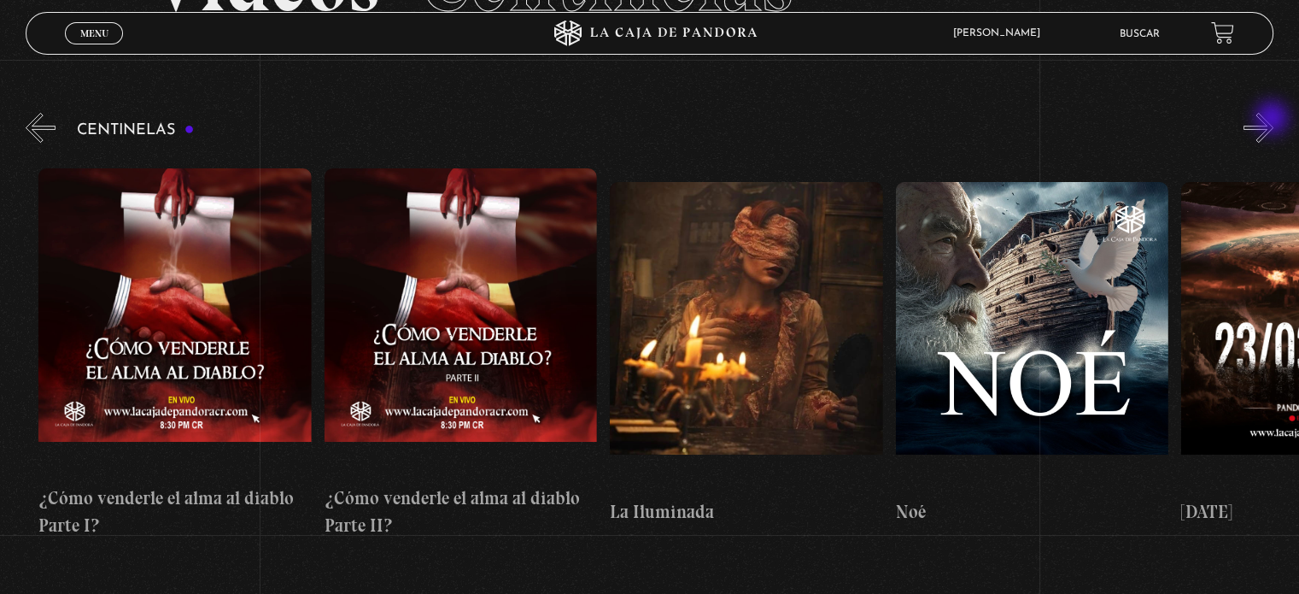
click at [1274, 120] on button "»" at bounding box center [1259, 128] width 30 height 30
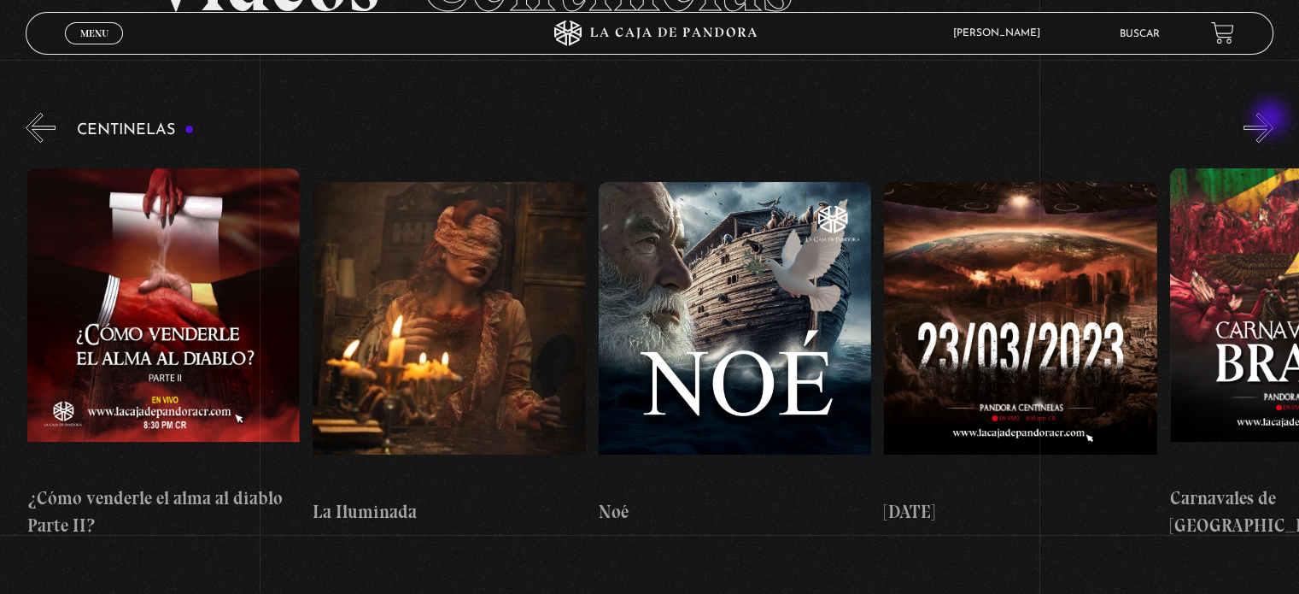
click at [1272, 120] on button "»" at bounding box center [1259, 128] width 30 height 30
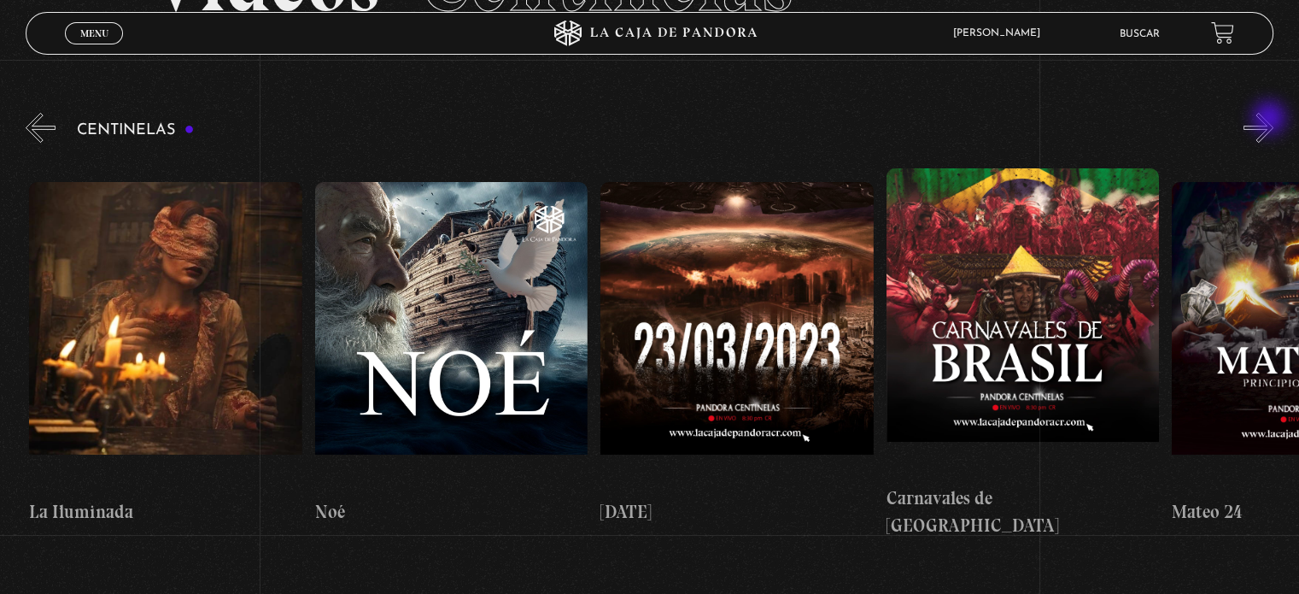
click at [1271, 120] on button "»" at bounding box center [1259, 128] width 30 height 30
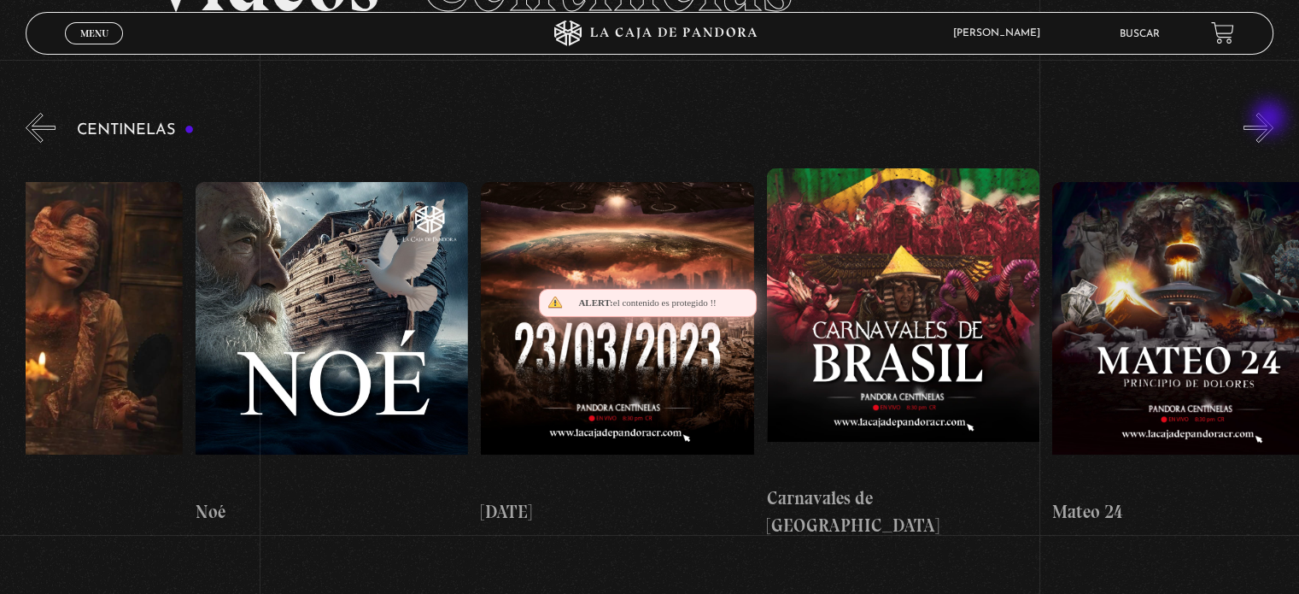
click at [1271, 120] on button "»" at bounding box center [1259, 128] width 30 height 30
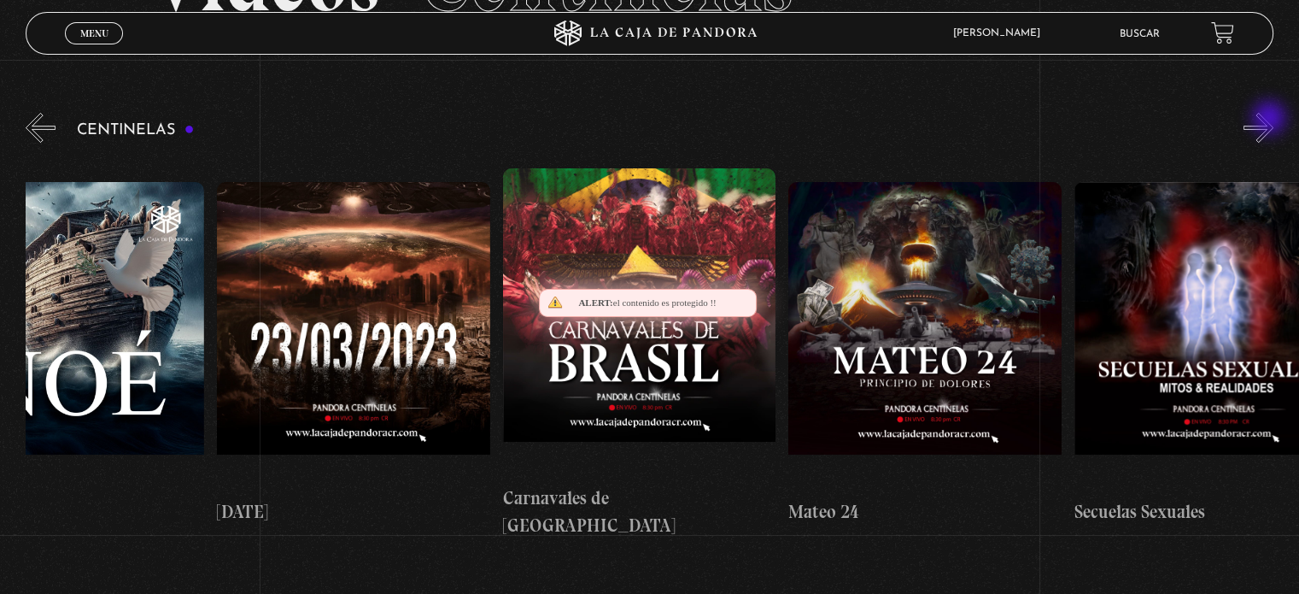
click at [1271, 120] on button "»" at bounding box center [1259, 128] width 30 height 30
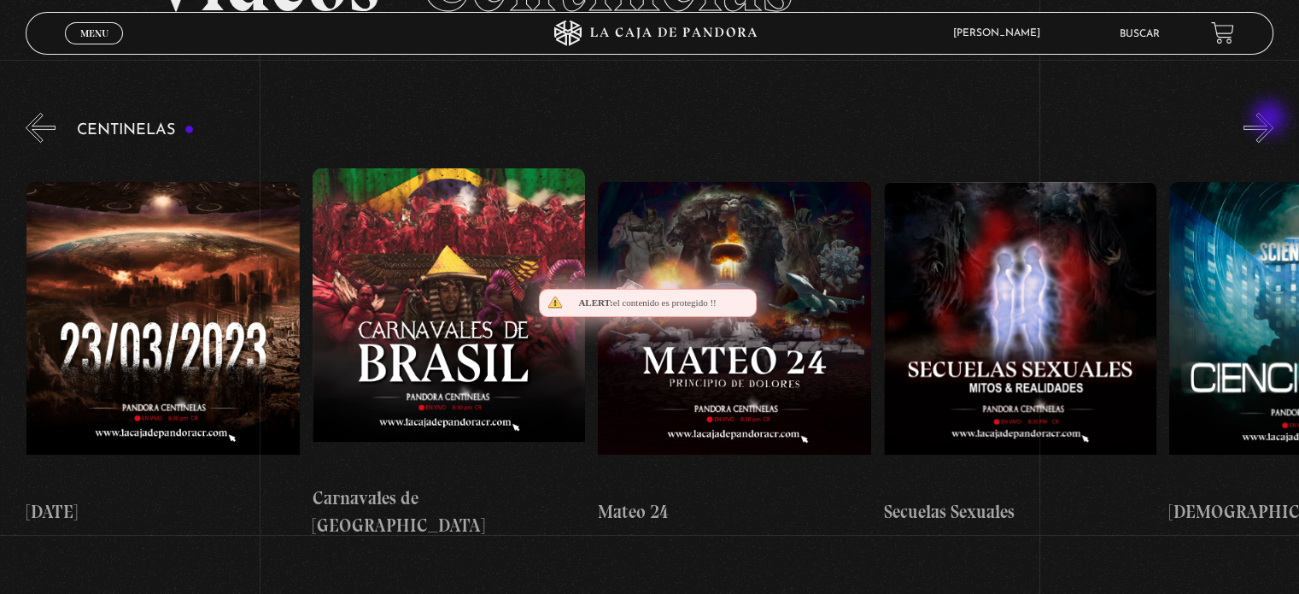
click at [1271, 120] on button "»" at bounding box center [1259, 128] width 30 height 30
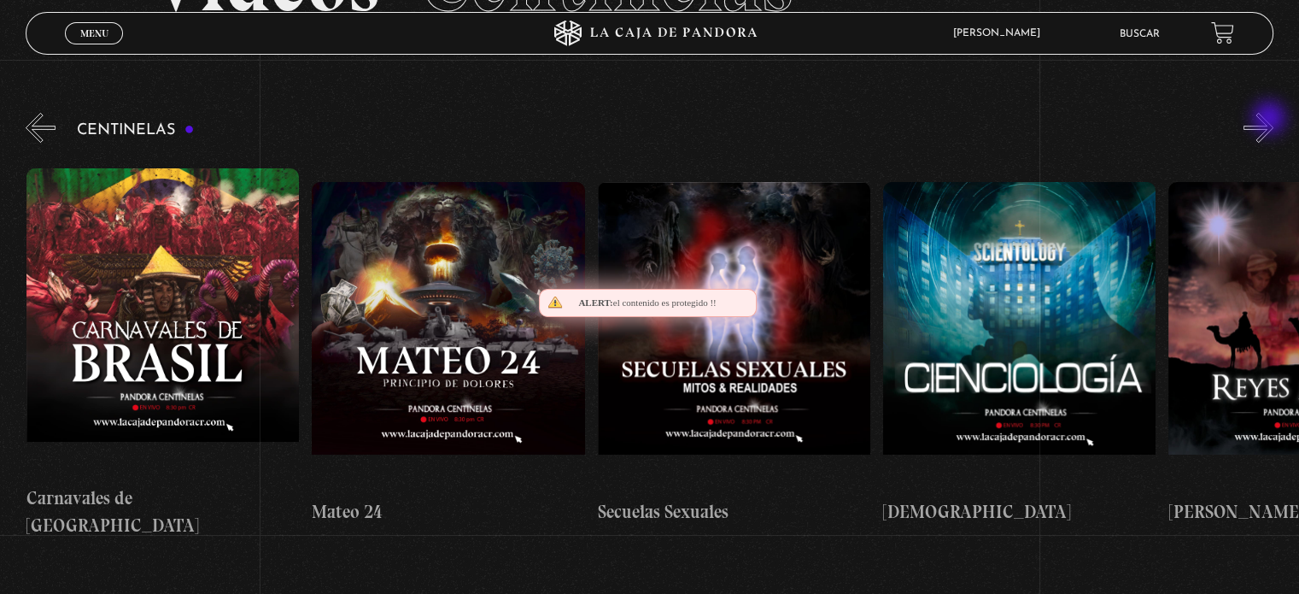
click at [1271, 120] on button "»" at bounding box center [1259, 128] width 30 height 30
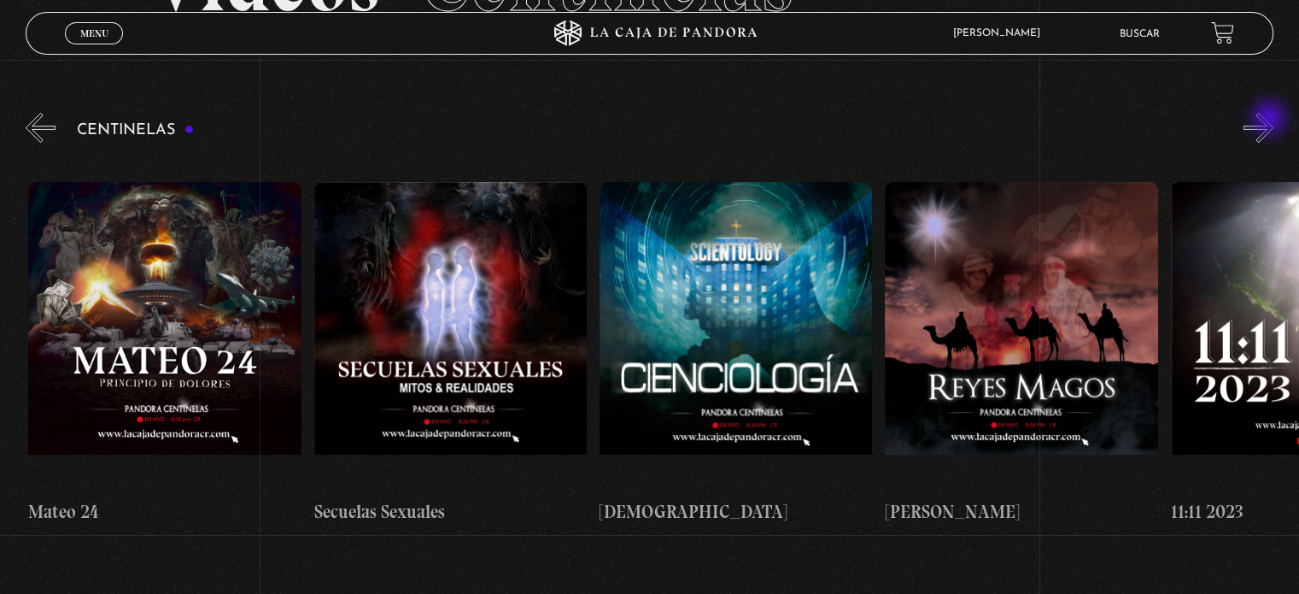
click at [1271, 120] on button "»" at bounding box center [1259, 128] width 30 height 30
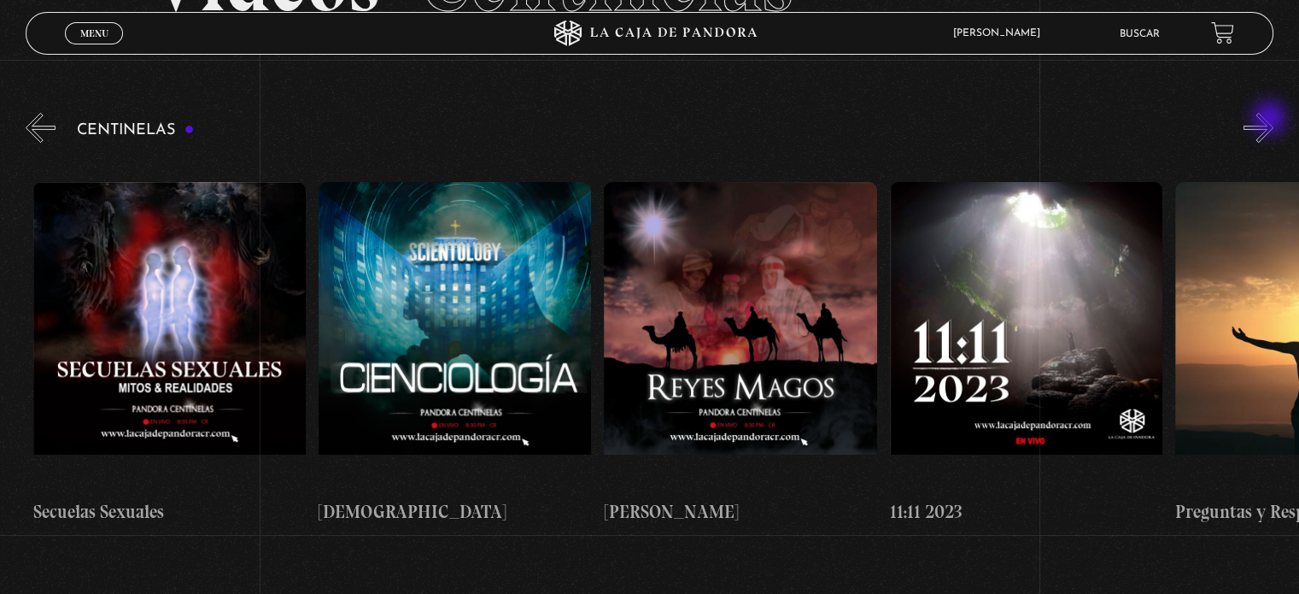
click at [1271, 120] on button "»" at bounding box center [1259, 128] width 30 height 30
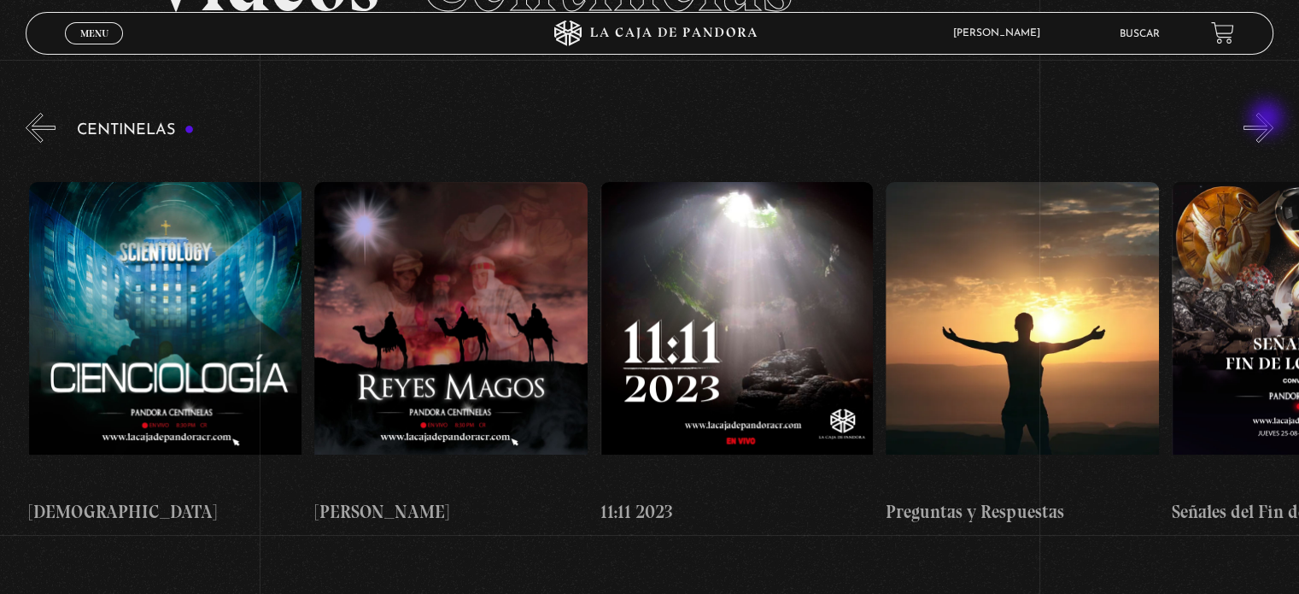
click at [1269, 120] on button "»" at bounding box center [1259, 128] width 30 height 30
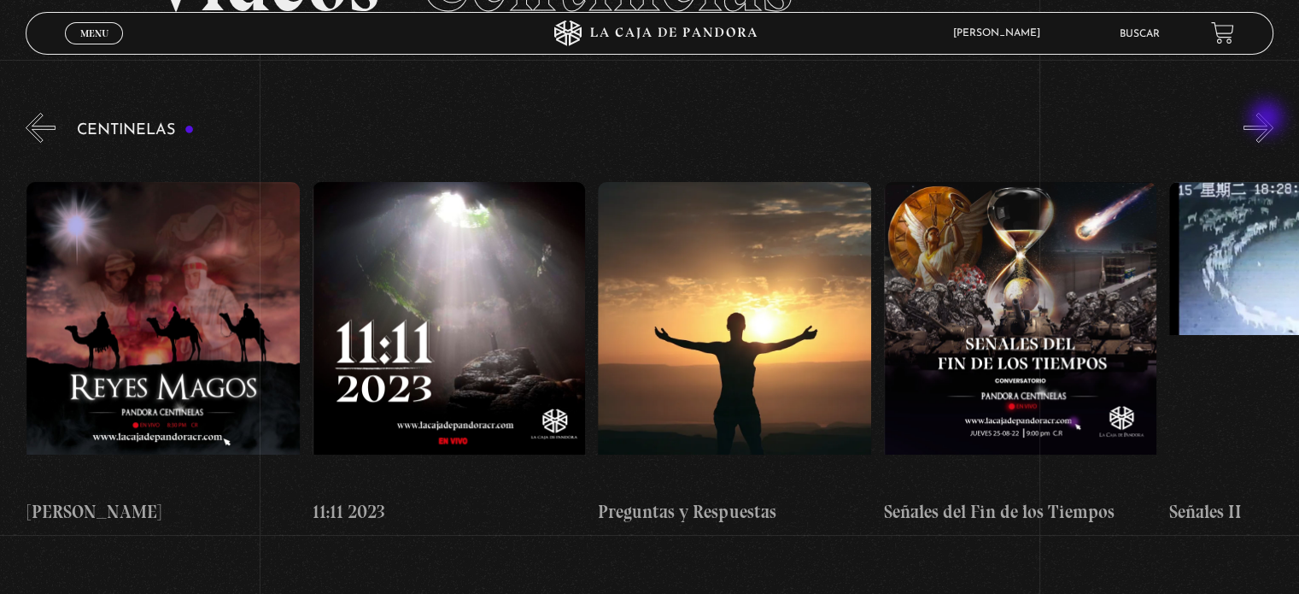
click at [1269, 120] on button "»" at bounding box center [1259, 128] width 30 height 30
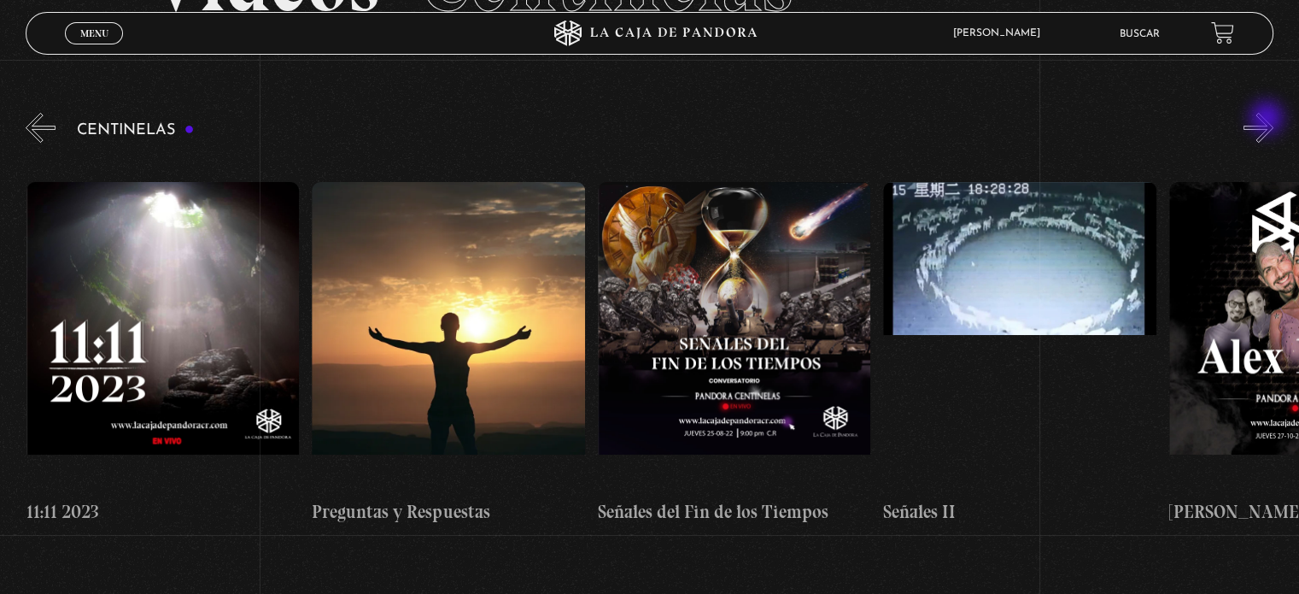
click at [1269, 120] on button "»" at bounding box center [1259, 128] width 30 height 30
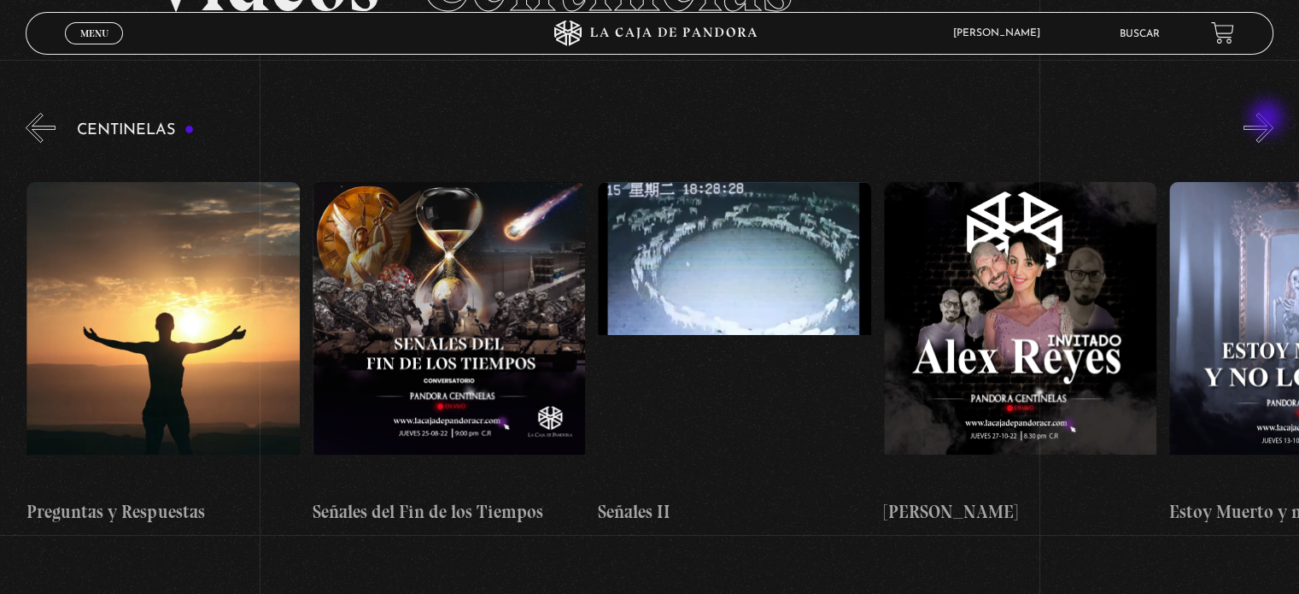
click at [1269, 120] on button "»" at bounding box center [1259, 128] width 30 height 30
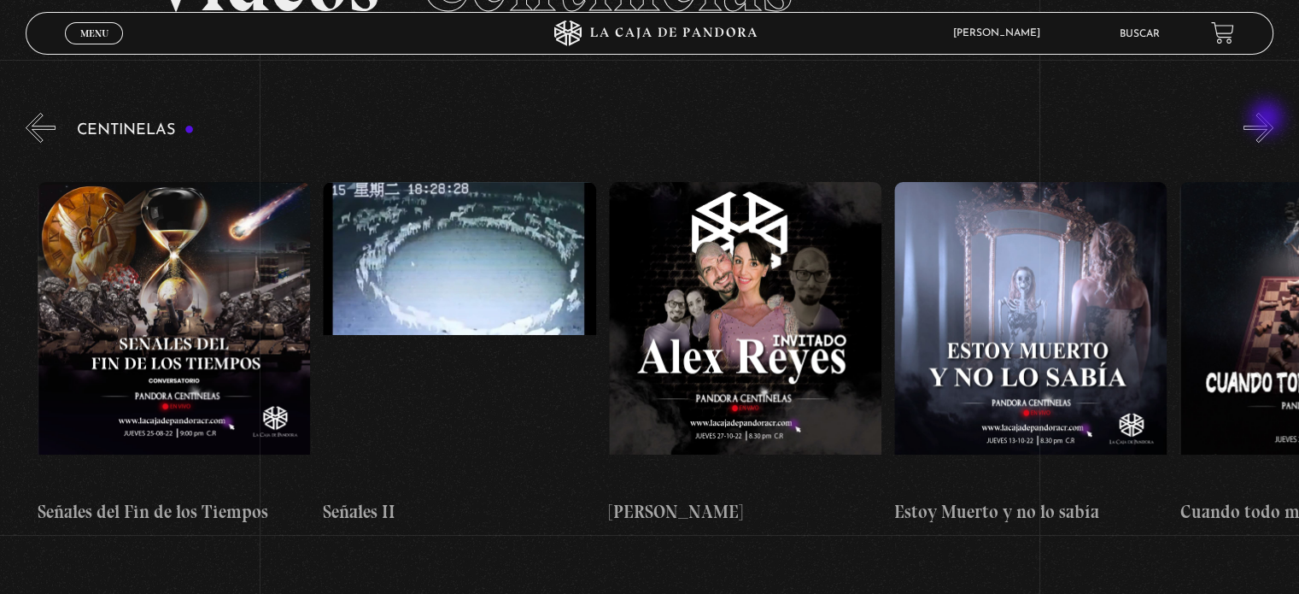
click at [1269, 120] on button "»" at bounding box center [1259, 128] width 30 height 30
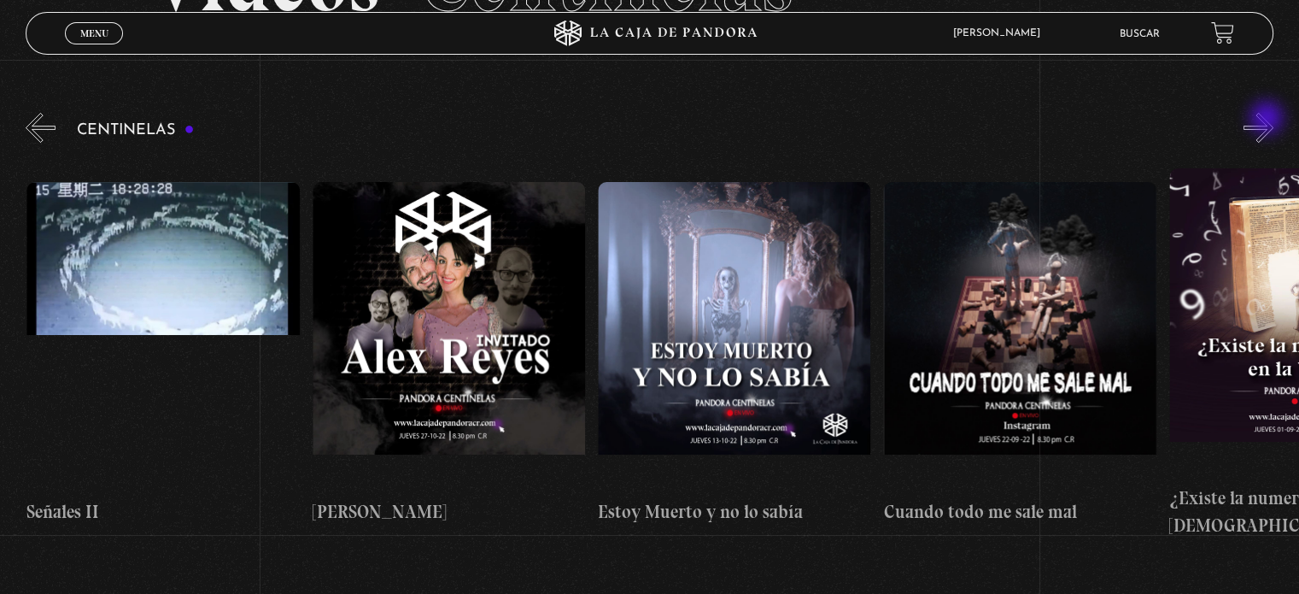
click at [1269, 120] on button "»" at bounding box center [1259, 128] width 30 height 30
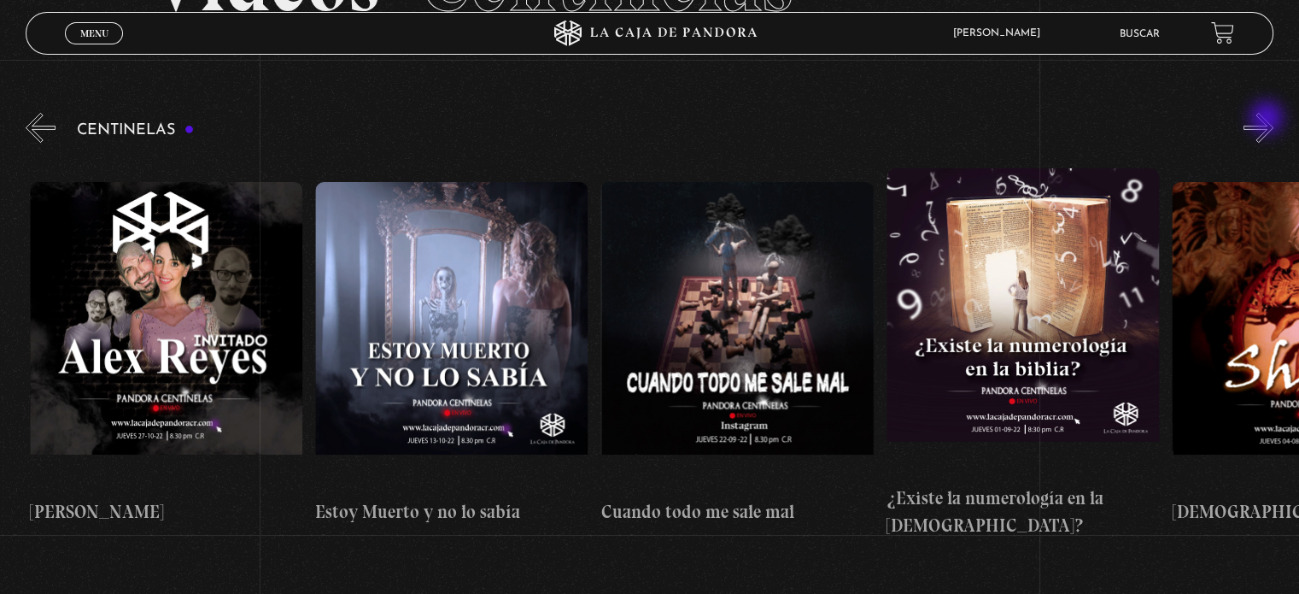
click at [1269, 120] on button "»" at bounding box center [1259, 128] width 30 height 30
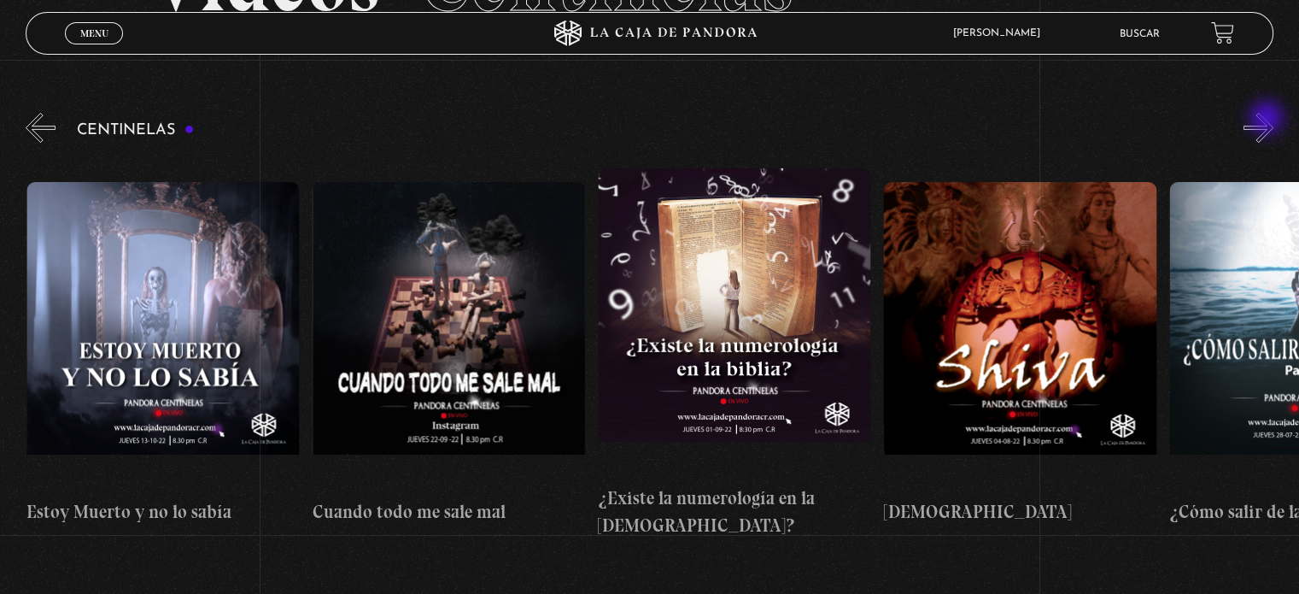
click at [1269, 120] on button "»" at bounding box center [1259, 128] width 30 height 30
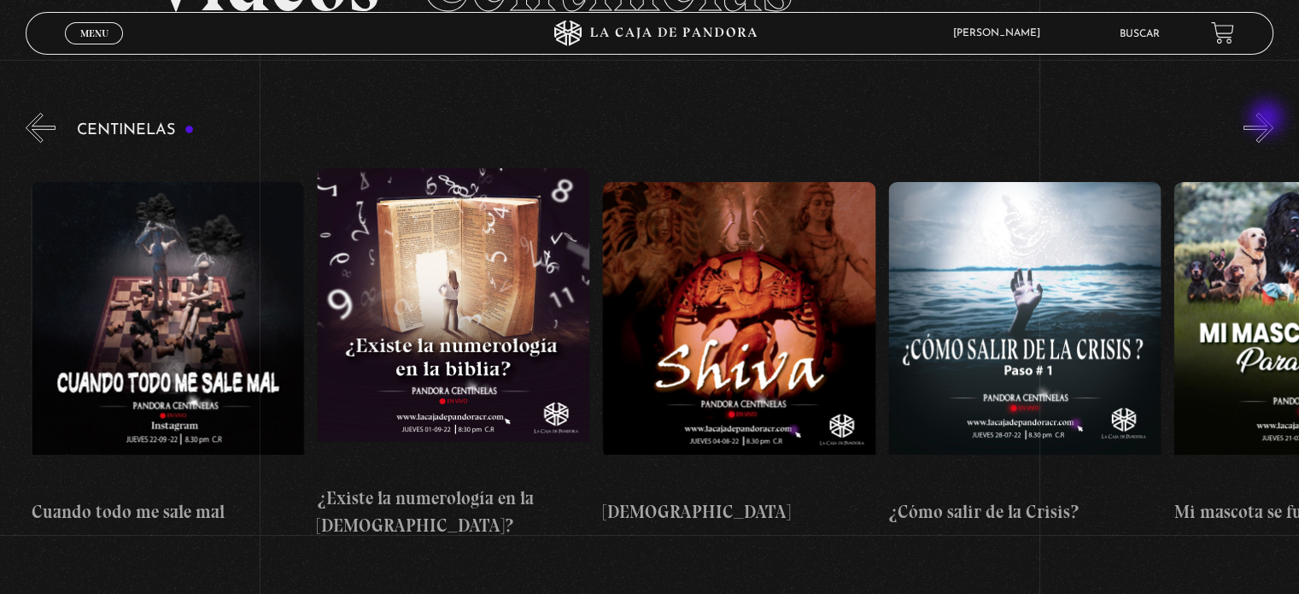
click at [1269, 120] on button "»" at bounding box center [1259, 128] width 30 height 30
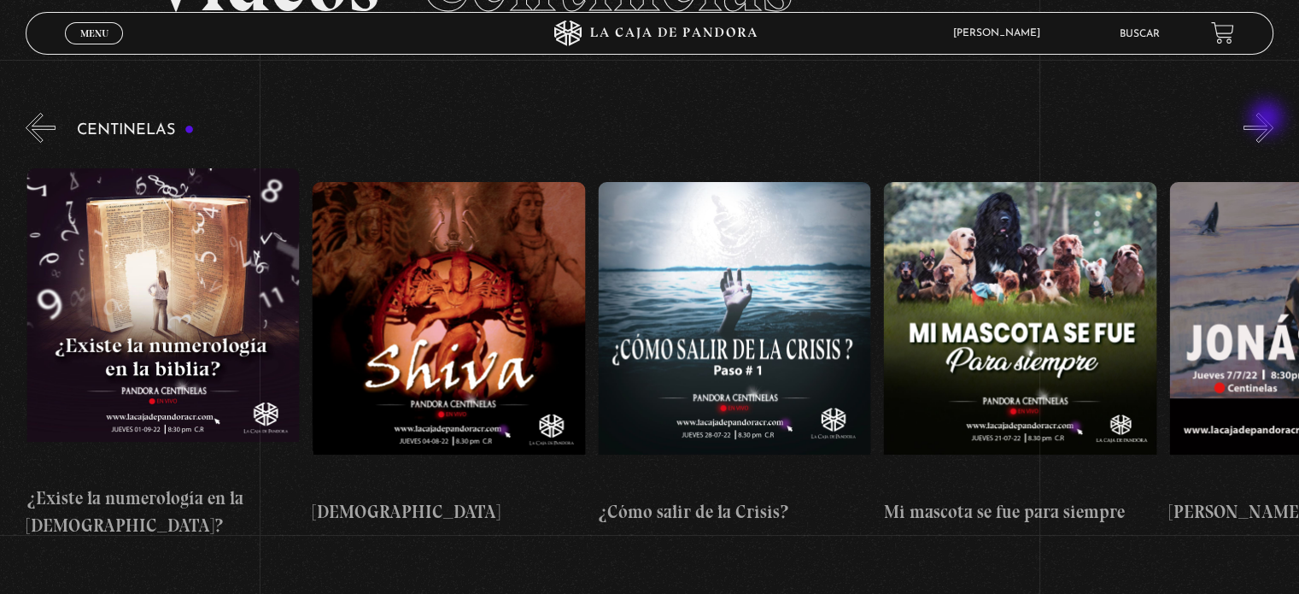
click at [1269, 120] on button "»" at bounding box center [1259, 128] width 30 height 30
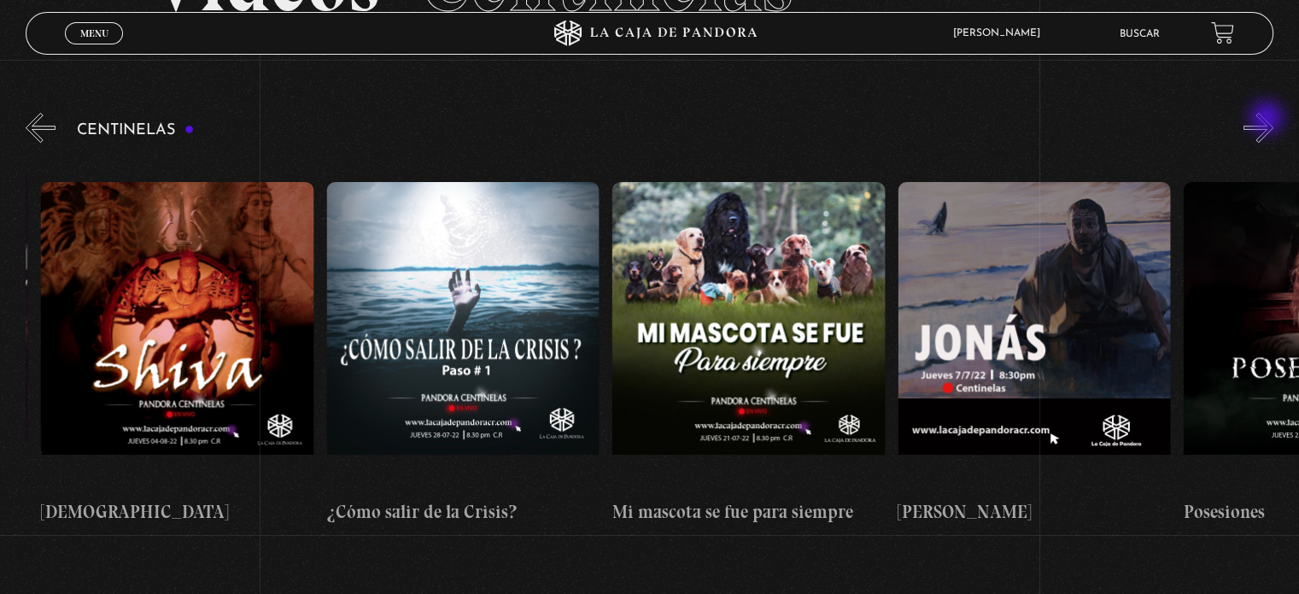
click at [1269, 120] on button "»" at bounding box center [1259, 128] width 30 height 30
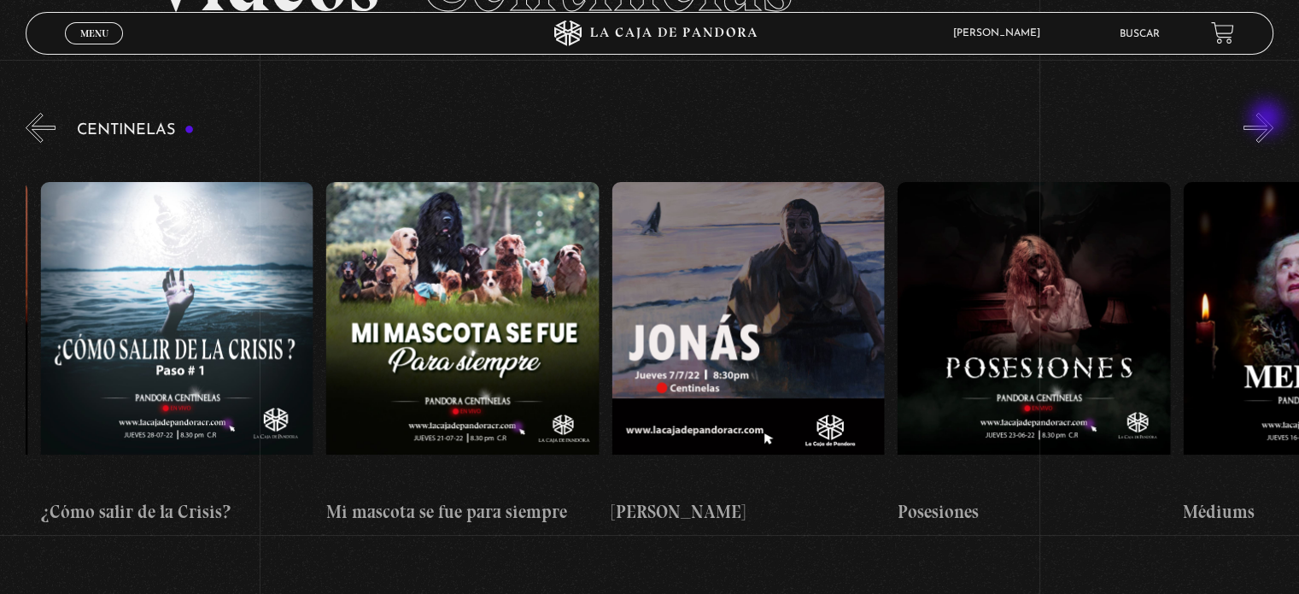
click at [1269, 120] on button "»" at bounding box center [1259, 128] width 30 height 30
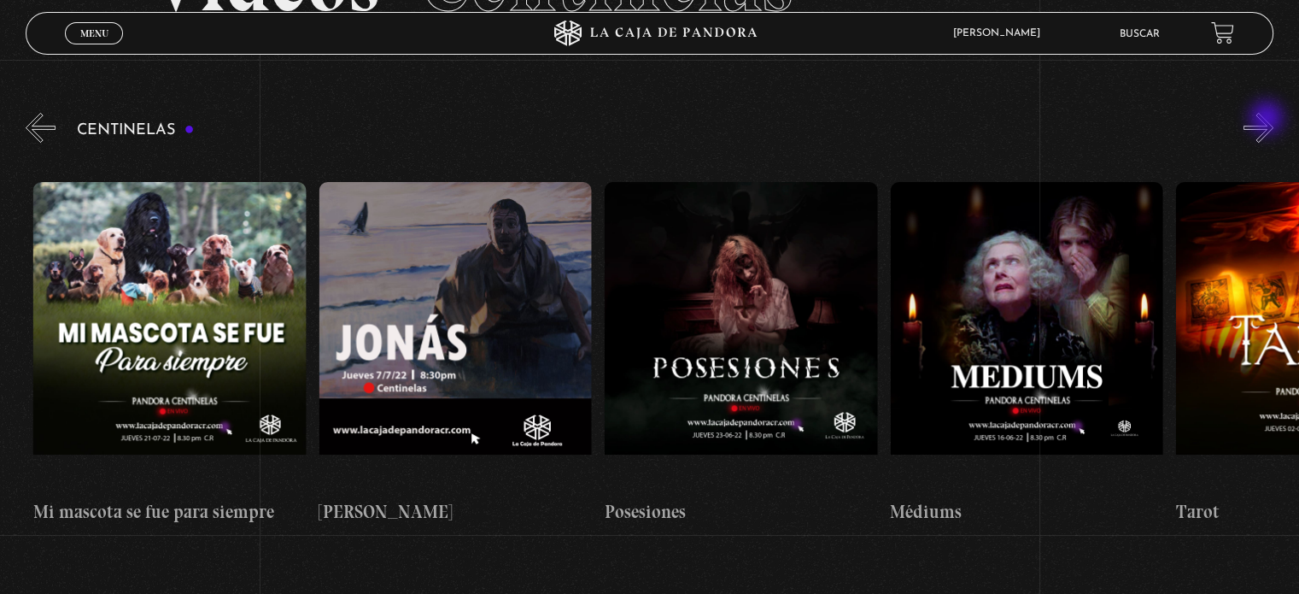
click at [1269, 120] on button "»" at bounding box center [1259, 128] width 30 height 30
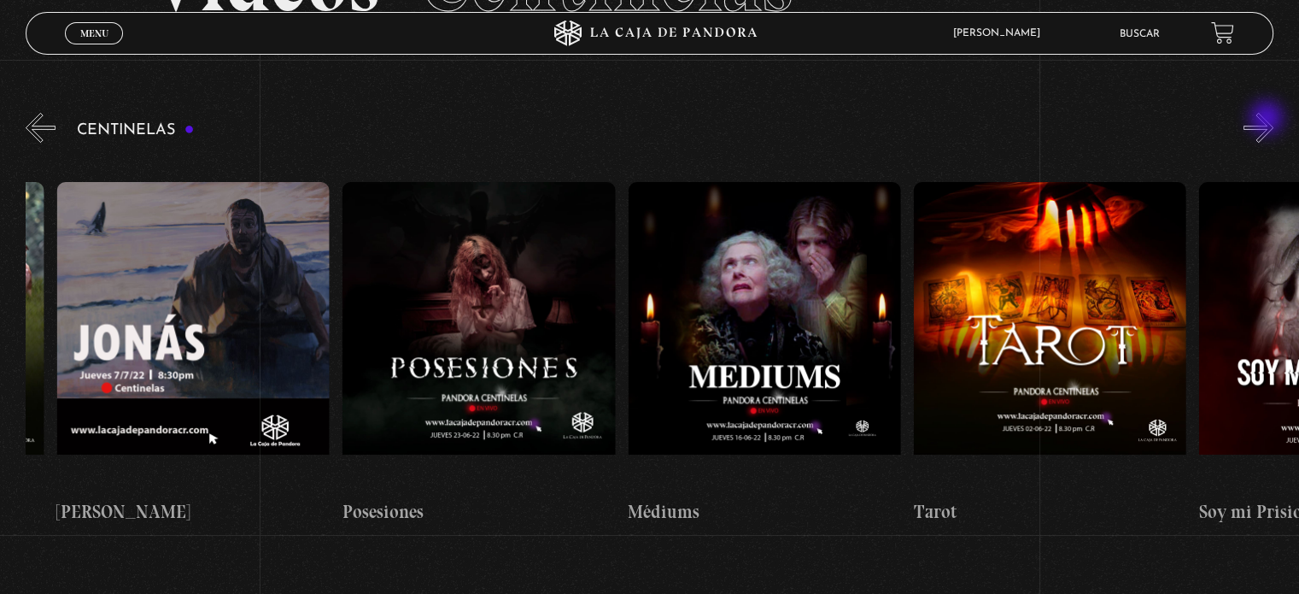
click at [1269, 120] on button "»" at bounding box center [1259, 128] width 30 height 30
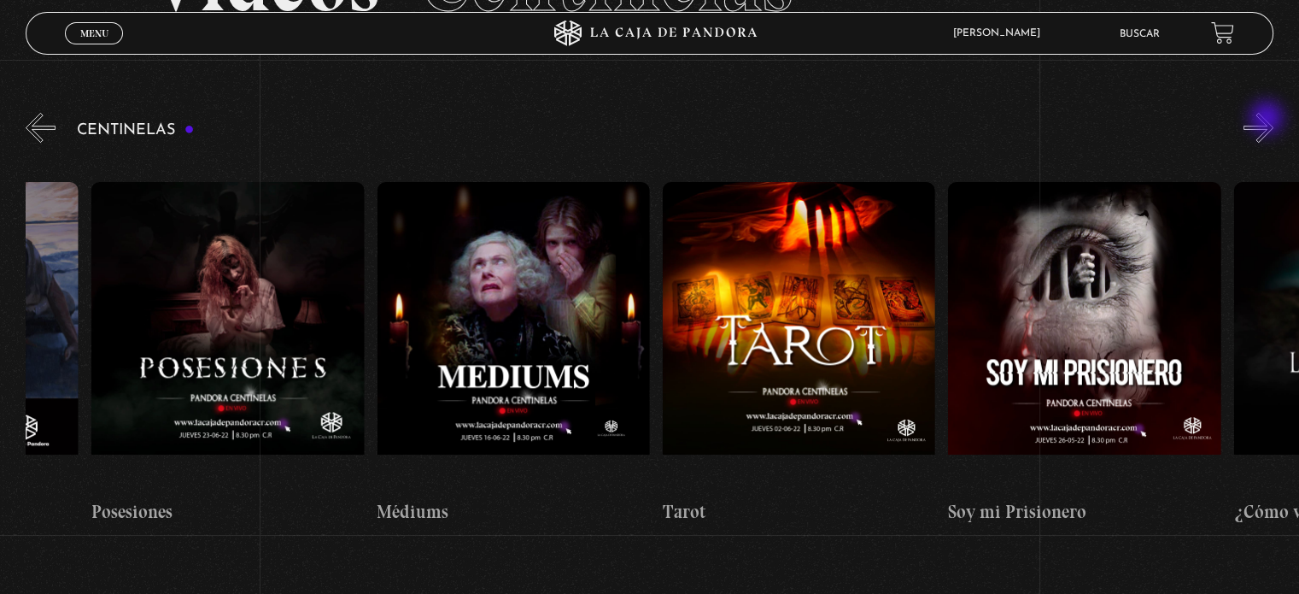
click at [1269, 120] on button "»" at bounding box center [1259, 128] width 30 height 30
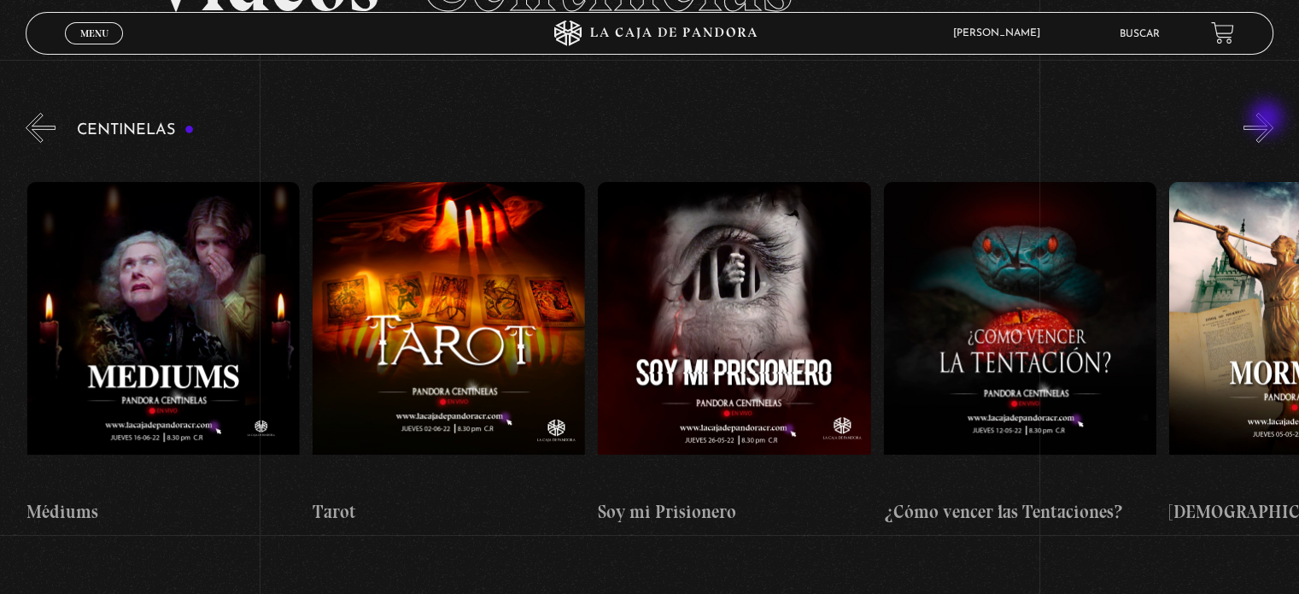
click at [1269, 120] on button "»" at bounding box center [1259, 128] width 30 height 30
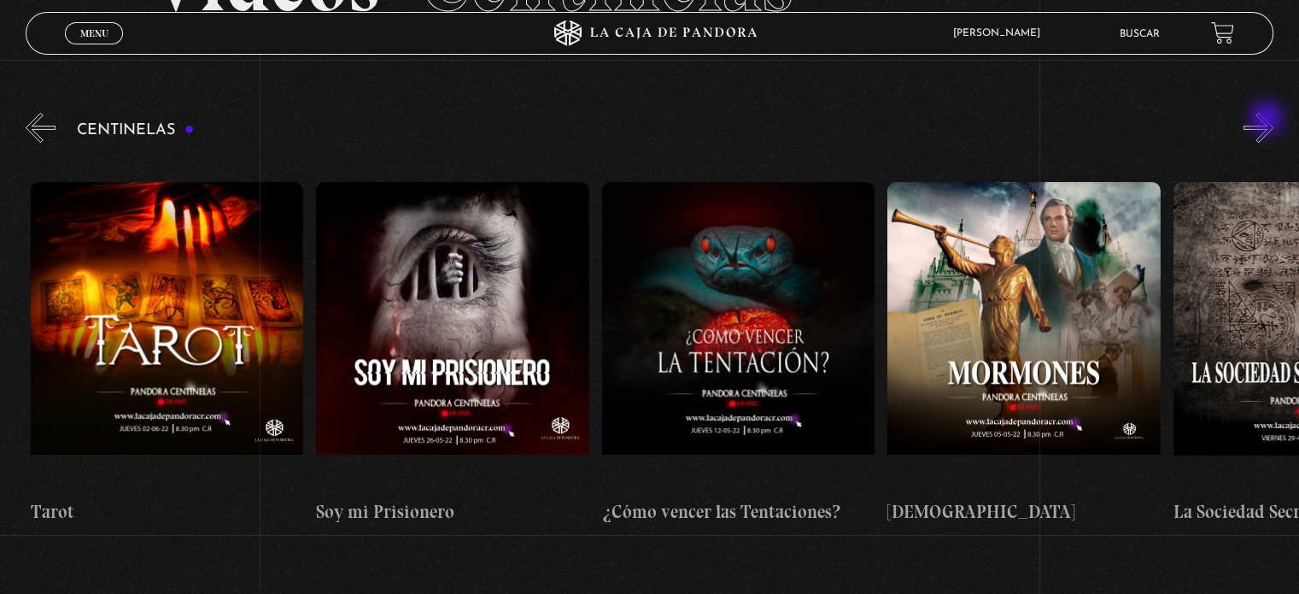
click at [1269, 120] on button "»" at bounding box center [1259, 128] width 30 height 30
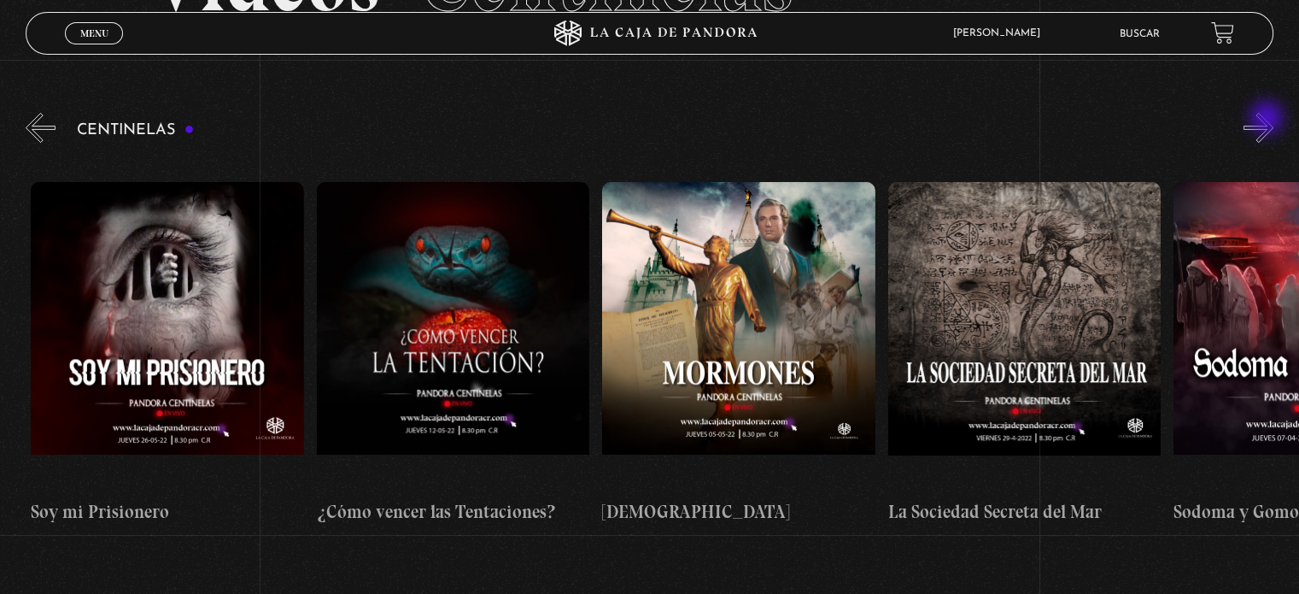
click at [1269, 120] on button "»" at bounding box center [1259, 128] width 30 height 30
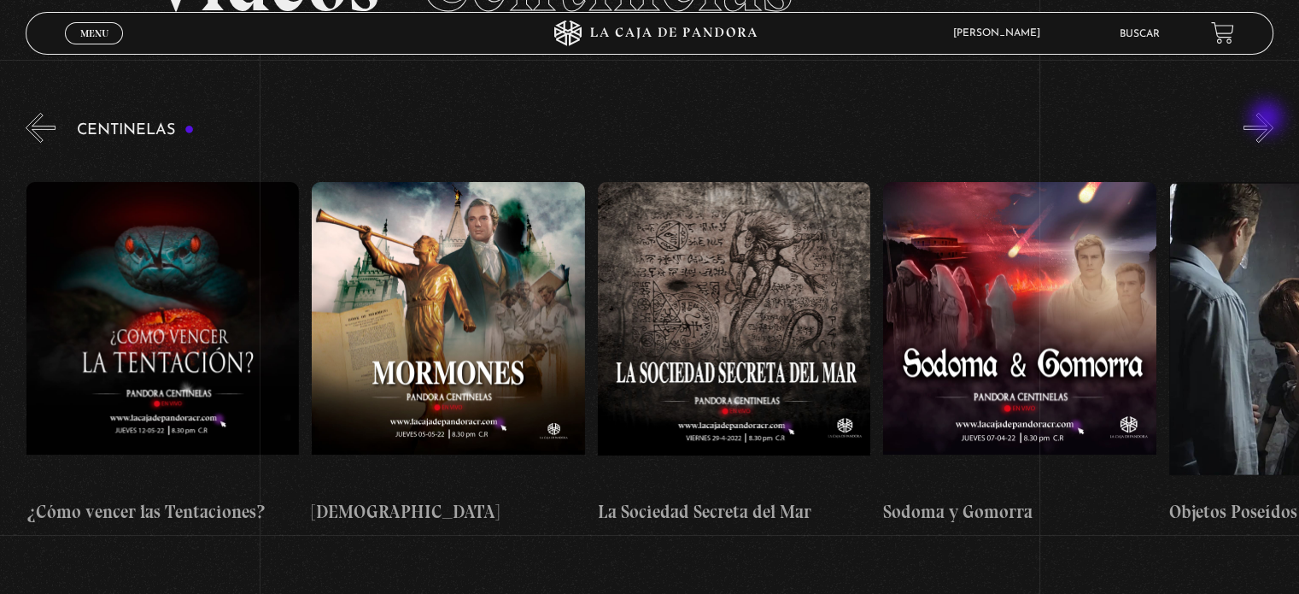
click at [1269, 120] on button "»" at bounding box center [1259, 128] width 30 height 30
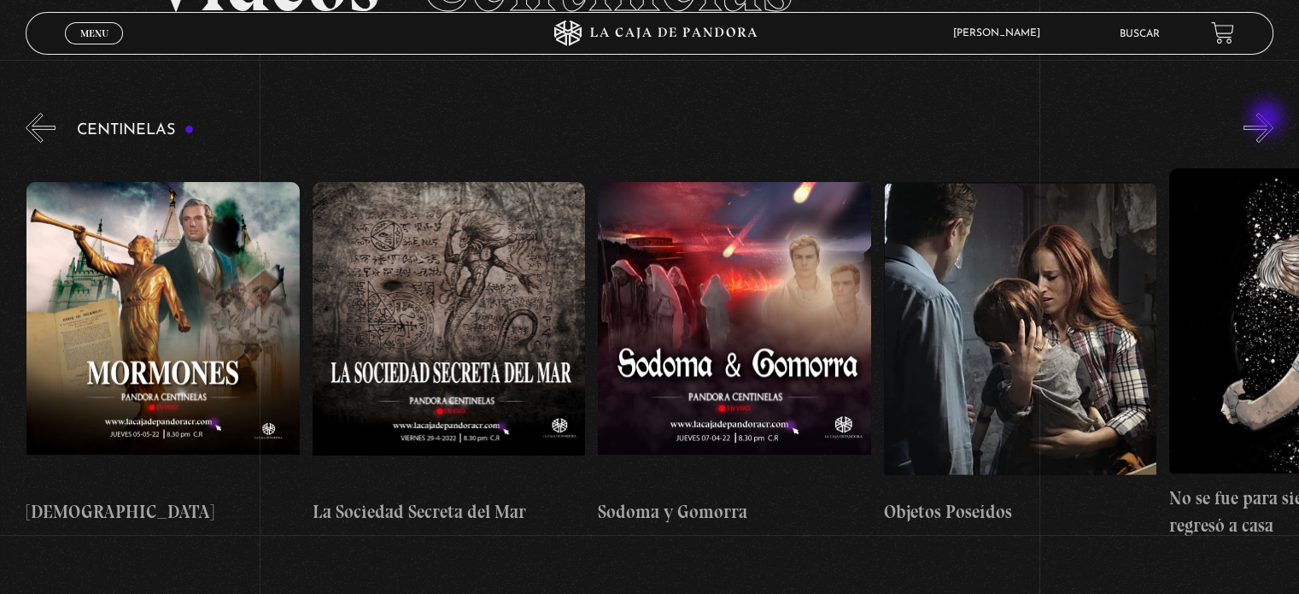
click at [1269, 120] on button "»" at bounding box center [1259, 128] width 30 height 30
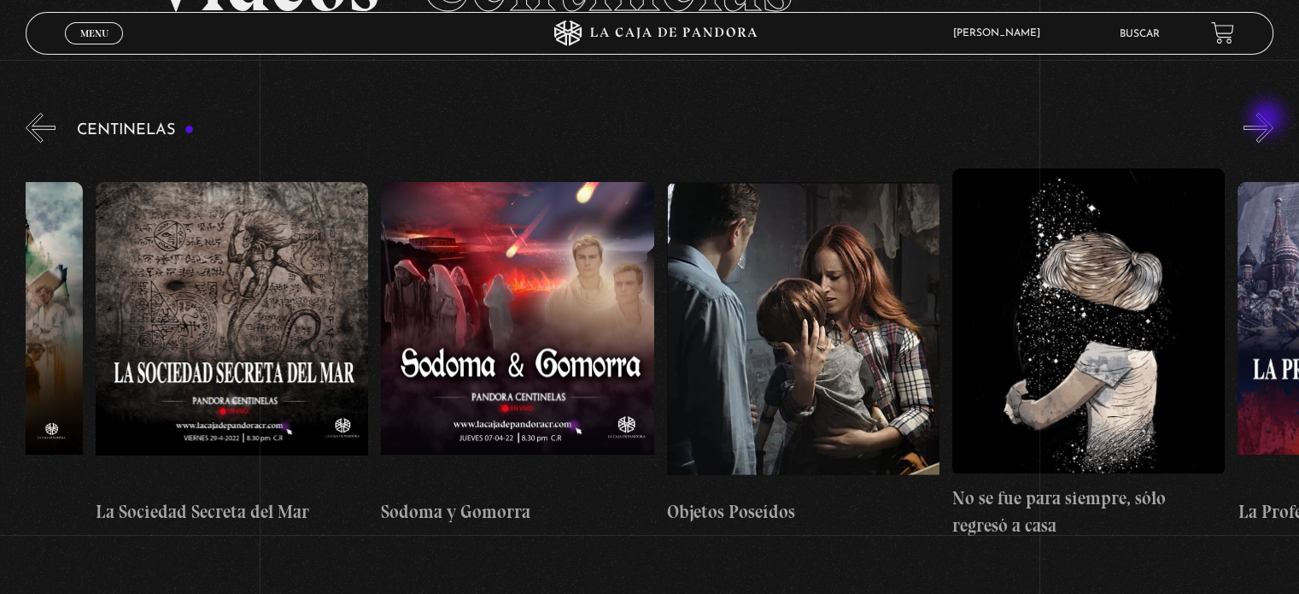
click at [1269, 120] on button "»" at bounding box center [1259, 128] width 30 height 30
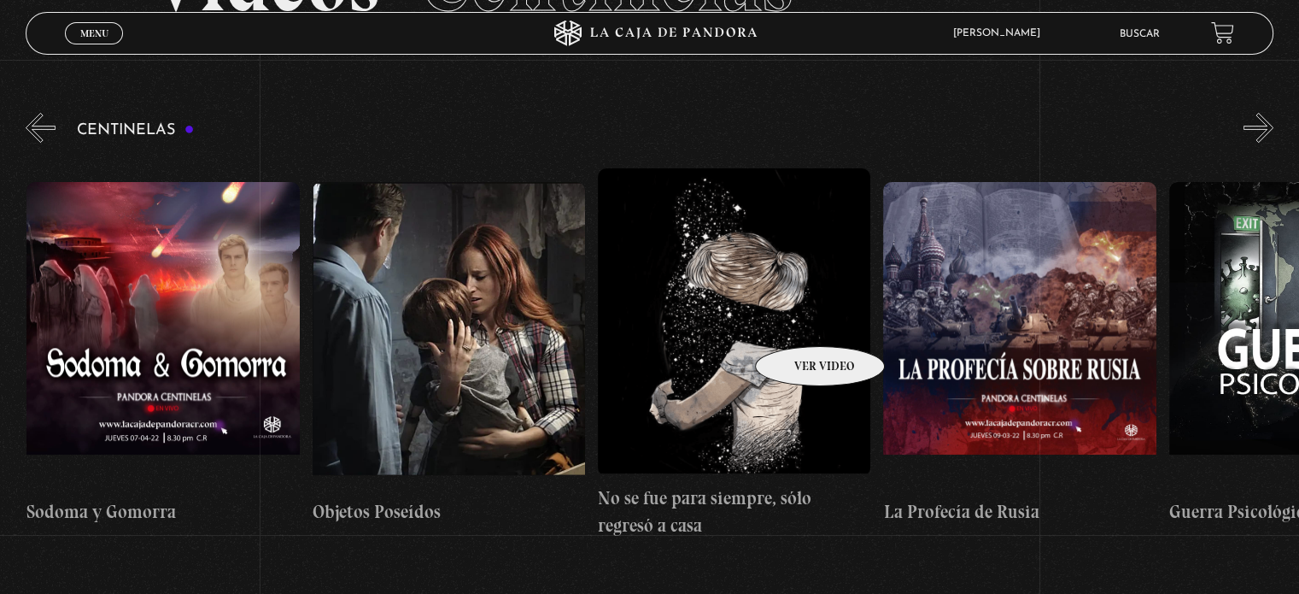
scroll to position [0, 19429]
click at [750, 337] on figure at bounding box center [733, 322] width 273 height 308
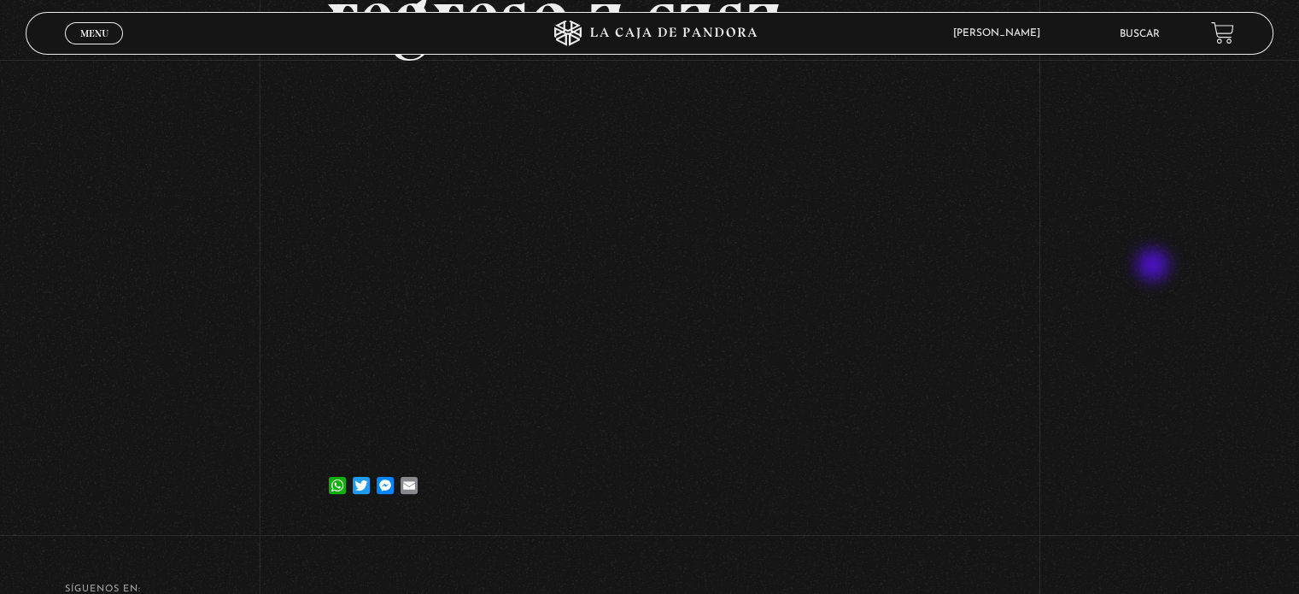
scroll to position [336, 0]
